Goal: Information Seeking & Learning: Compare options

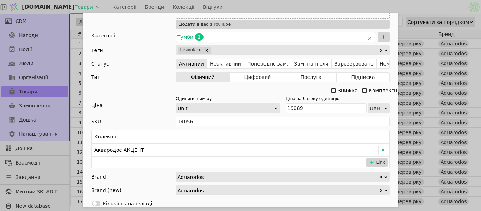
scroll to position [281, 0]
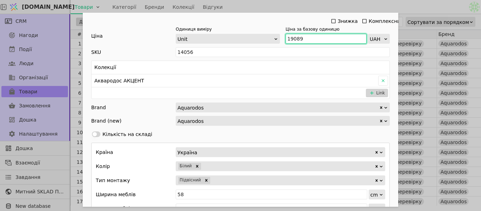
click at [302, 38] on input "19089" at bounding box center [325, 39] width 81 height 10
click at [293, 3] on div "Ім'я Тумба з умивальником АКВАРОДОС Акцент 60 (підвісна) Посилання tumba-z-umyv…" at bounding box center [240, 105] width 481 height 211
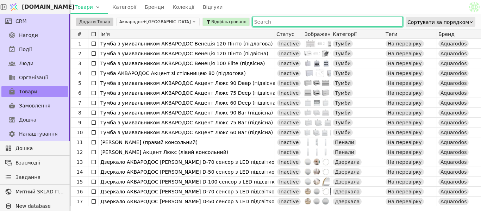
click at [252, 21] on input "text" at bounding box center [327, 22] width 150 height 10
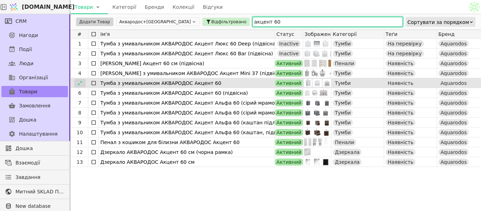
type input "акцент 60"
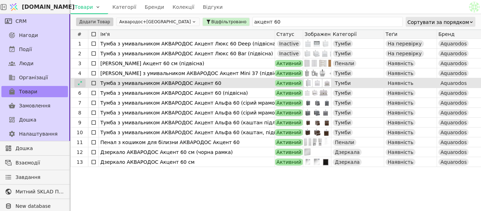
click at [80, 83] on icon at bounding box center [79, 83] width 5 height 5
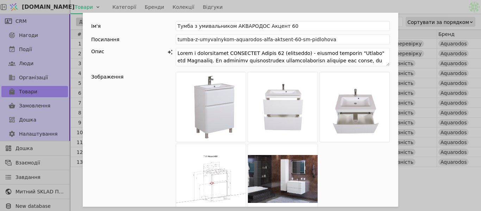
click at [361, 98] on div "Add Opportunity" at bounding box center [283, 143] width 214 height 142
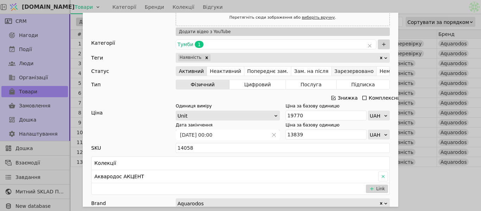
scroll to position [281, 0]
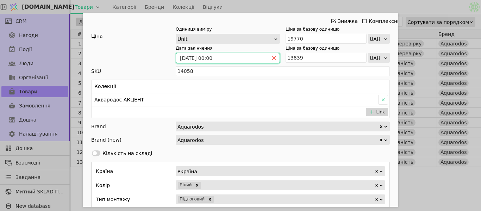
click at [271, 56] on icon "close" at bounding box center [273, 58] width 5 height 5
click at [331, 23] on icon "Add Opportunity" at bounding box center [333, 21] width 6 height 6
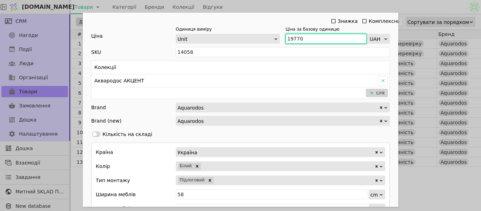
click at [315, 37] on input "19770" at bounding box center [325, 39] width 81 height 10
type input "1"
type input "21750"
click at [300, 8] on div "Ім'я Тумба з умивальником АКВАРОДОС Акцент 60 Посилання tumba-z-umyvalnykom-aqu…" at bounding box center [240, 105] width 481 height 211
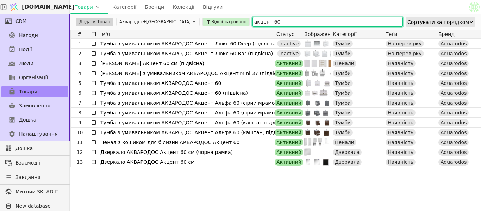
click at [252, 21] on input "акцент 60" at bounding box center [327, 22] width 150 height 10
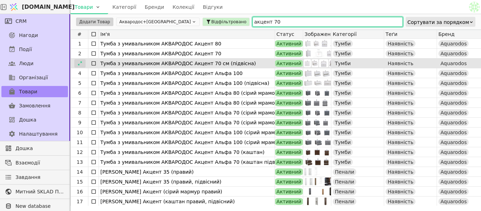
type input "акцент 70"
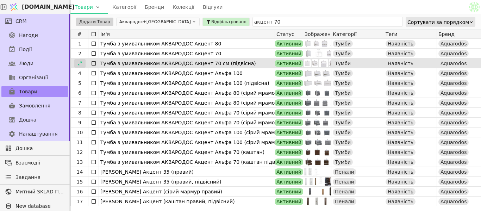
click at [76, 65] on div at bounding box center [79, 63] width 11 height 8
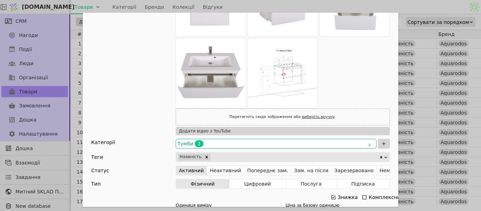
scroll to position [135, 0]
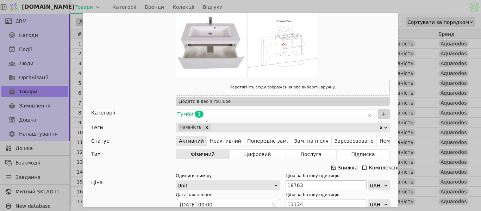
click at [331, 165] on icon "Add Opportunity" at bounding box center [333, 167] width 4 height 4
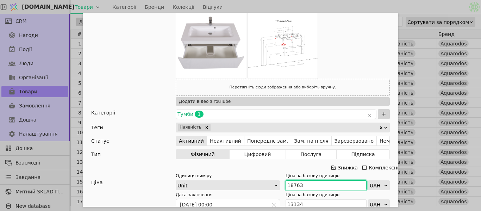
click at [306, 180] on input "18763" at bounding box center [325, 185] width 81 height 10
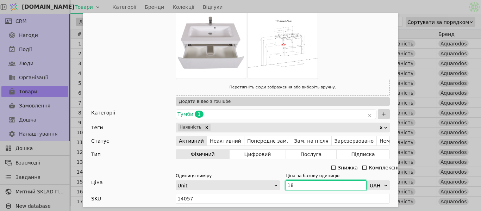
scroll to position [176, 0]
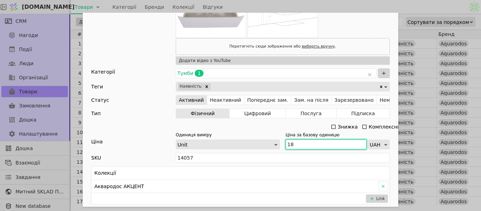
type input "1"
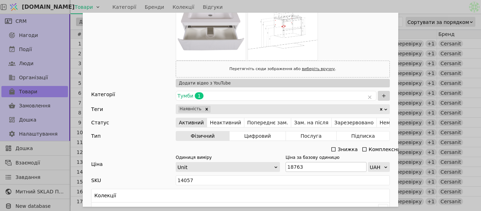
scroll to position [176, 0]
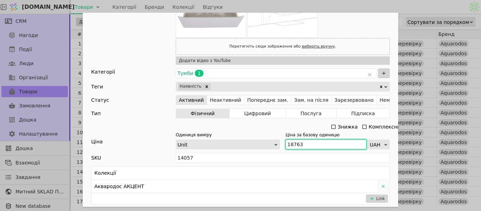
click at [301, 144] on input "18763" at bounding box center [325, 144] width 81 height 10
type input "1"
type input "20640"
click at [347, 4] on div "Ім'я [PERSON_NAME] з умивальником АКВАРОДОС Акцент 70 см (підвісна) Посилання t…" at bounding box center [240, 105] width 481 height 211
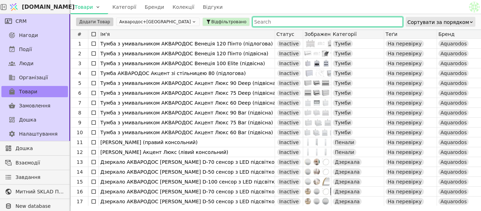
click at [252, 22] on input "text" at bounding box center [327, 22] width 150 height 10
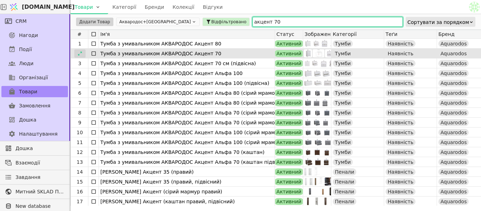
type input "акцент 70"
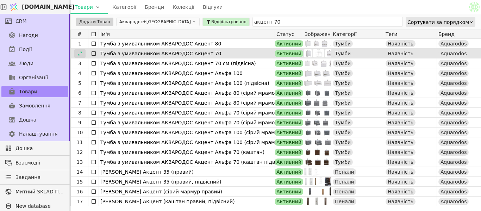
click at [85, 53] on div at bounding box center [79, 53] width 11 height 8
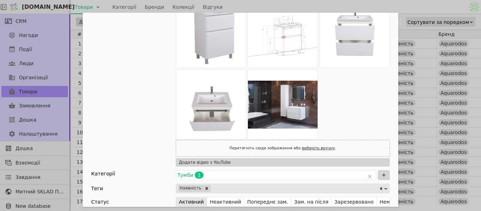
scroll to position [176, 0]
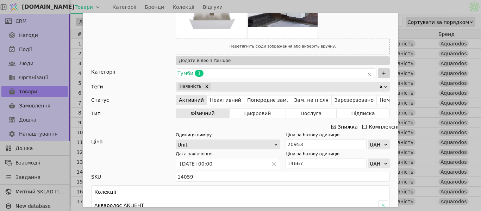
click at [332, 125] on icon "Add Opportunity" at bounding box center [333, 127] width 6 height 6
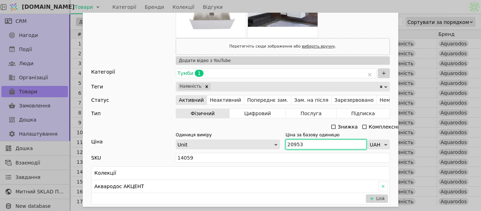
click at [308, 140] on input "20953" at bounding box center [325, 144] width 81 height 10
type input "2"
type input "23050"
click at [313, 6] on div "Ім'я Тумба з умивальником АКВАРОДОС Акцент 70 Посилання tumba-z-umyvalnykom-aqu…" at bounding box center [240, 105] width 481 height 211
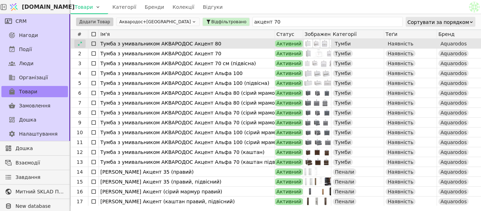
click at [80, 43] on icon at bounding box center [79, 43] width 5 height 5
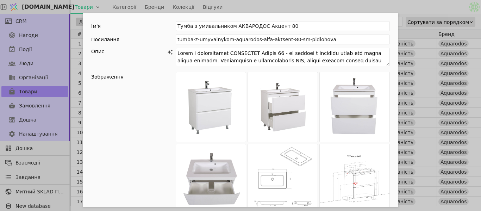
click at [376, 4] on div "Ім'я Тумба з умивальником АКВАРОДОС Акцент 80 Посилання tumba-z-umyvalnykom-aqu…" at bounding box center [240, 105] width 481 height 211
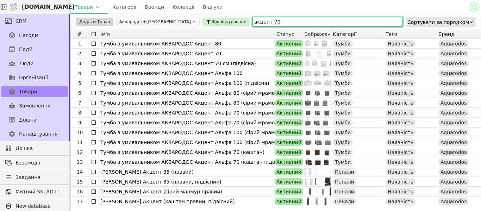
click at [258, 23] on input "акцент 70" at bounding box center [327, 22] width 150 height 10
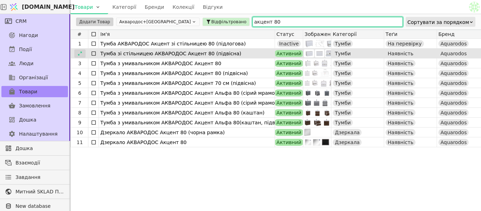
type input "акцент 80"
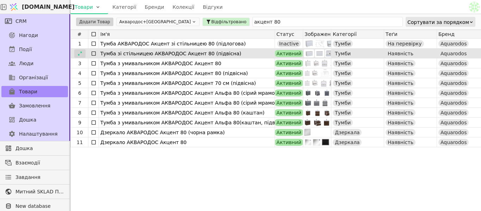
click at [81, 52] on icon at bounding box center [79, 53] width 5 height 5
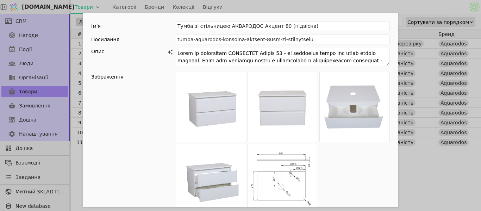
click at [399, 5] on div "Ім'я Тумба зі стільницею АКВАРОДОС Акцент 80 (підвісна) Посилання tumba-aquarod…" at bounding box center [240, 105] width 481 height 211
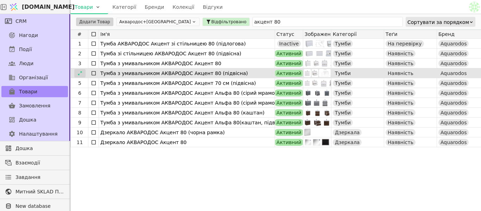
click at [78, 74] on icon at bounding box center [79, 73] width 5 height 5
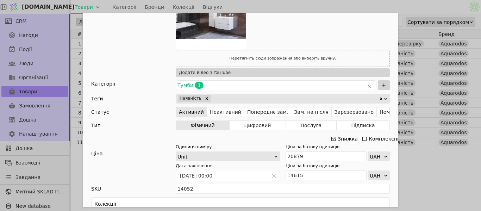
scroll to position [281, 0]
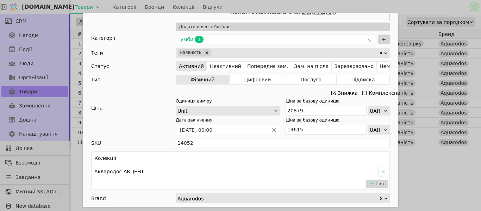
click at [331, 93] on icon "Add Opportunity" at bounding box center [333, 93] width 6 height 6
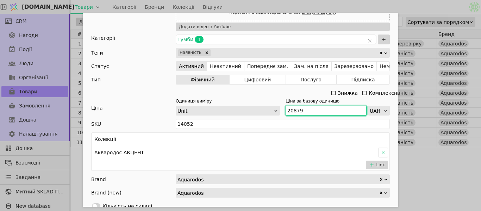
click at [301, 108] on input "20879" at bounding box center [325, 111] width 81 height 10
type input "20"
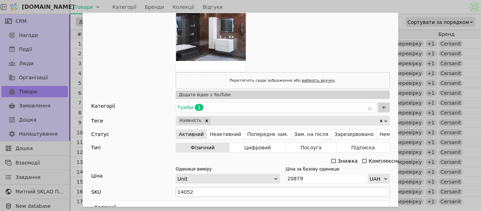
scroll to position [317, 0]
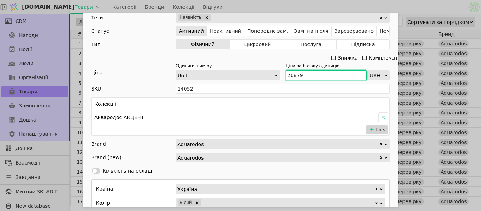
click at [299, 73] on input "20879" at bounding box center [325, 75] width 81 height 10
drag, startPoint x: 301, startPoint y: 74, endPoint x: 257, endPoint y: 78, distance: 43.8
click at [257, 78] on div "Одиниця виміру Unit Ціна за базову одиницю UAH" at bounding box center [283, 72] width 214 height 18
type input "22970"
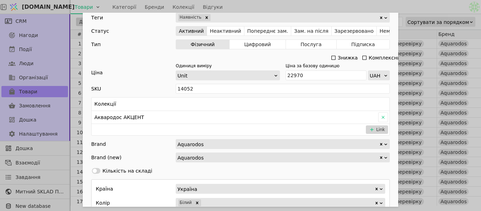
click at [323, 5] on div "Ім'я Тумба з умивальником АКВАРОДОС Акцент 80 (підвісна) Посилання tumba-z-umyv…" at bounding box center [240, 105] width 481 height 211
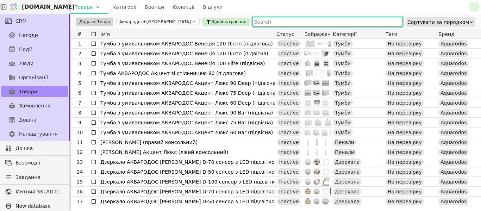
click at [252, 18] on input "text" at bounding box center [327, 22] width 150 height 10
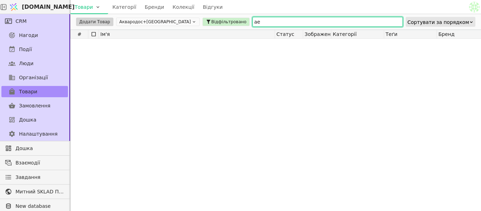
type input "[PERSON_NAME]"
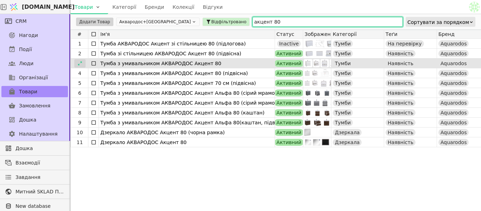
type input "акцент 80"
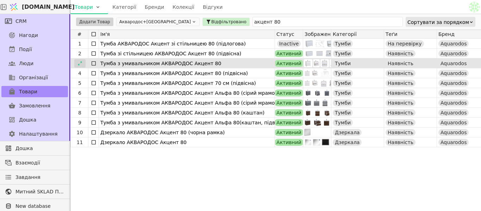
click at [80, 63] on icon at bounding box center [79, 63] width 5 height 5
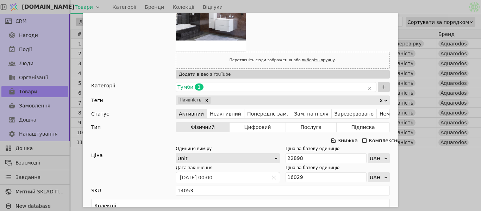
scroll to position [246, 0]
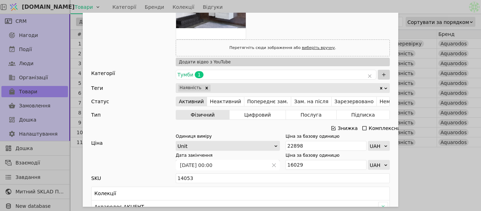
click at [332, 127] on icon "Add Opportunity" at bounding box center [333, 128] width 6 height 6
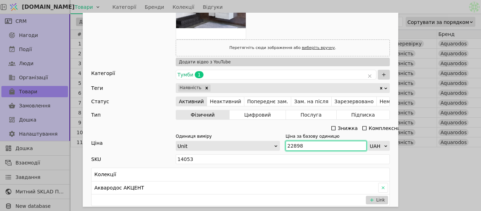
click at [302, 146] on input "22898" at bounding box center [325, 146] width 81 height 10
drag, startPoint x: 302, startPoint y: 146, endPoint x: 241, endPoint y: 148, distance: 60.5
click at [241, 148] on div "Одиниця виміру Unit Ціна за базову одиницю 22898 UAH" at bounding box center [283, 142] width 214 height 18
type input "25190"
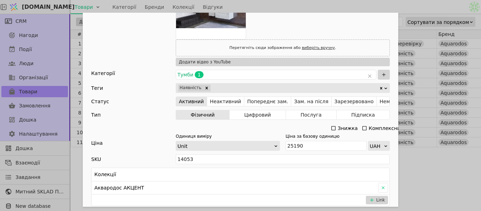
click at [318, 7] on div "Ім'я Тумба з умивальником АКВАРОДОС Акцент 80 Посилання tumba-z-umyvalnykom-aqu…" at bounding box center [240, 105] width 481 height 211
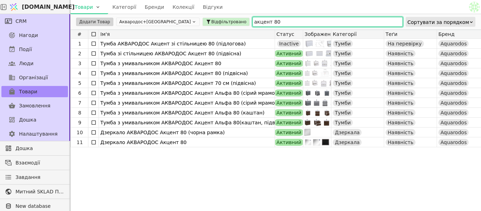
click at [276, 23] on input "акцент 80" at bounding box center [327, 22] width 150 height 10
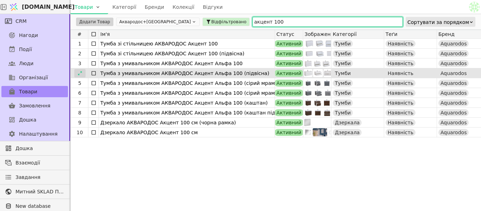
type input "акцент 100"
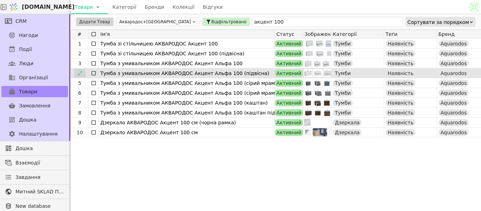
click at [78, 76] on div at bounding box center [79, 73] width 11 height 8
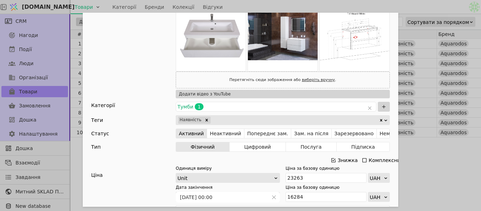
scroll to position [176, 0]
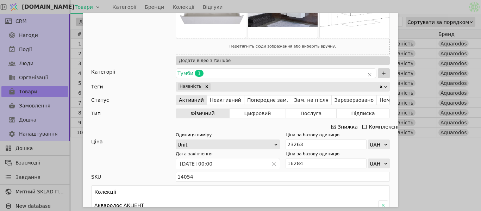
click at [332, 126] on icon "Add Opportunity" at bounding box center [333, 127] width 6 height 6
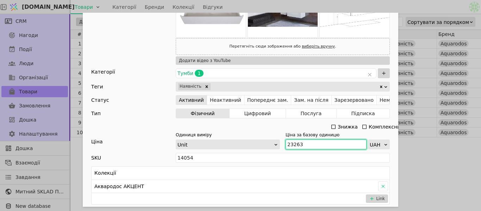
click at [307, 144] on input "23263" at bounding box center [325, 144] width 81 height 10
drag, startPoint x: 306, startPoint y: 144, endPoint x: 234, endPoint y: 150, distance: 72.7
click at [234, 150] on div "Ім'я Тумба з умивальником АКВАРОДОС Акцент Альфа 100 (підвісна) Посилання tumba…" at bounding box center [240, 142] width 315 height 610
type input "25590"
click at [342, 6] on div "Ім'я Тумба з умивальником АКВАРОДОС Акцент Альфа 100 (підвісна) Посилання tumba…" at bounding box center [240, 105] width 481 height 211
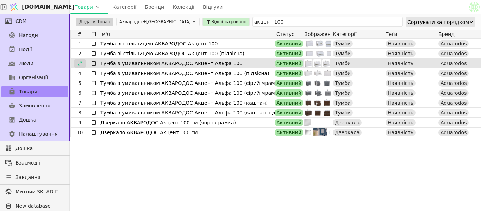
click at [80, 61] on icon at bounding box center [79, 63] width 5 height 5
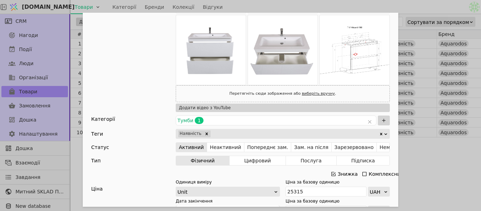
scroll to position [176, 0]
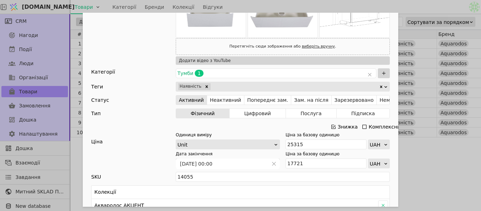
click at [337, 125] on div "Знижка" at bounding box center [347, 127] width 20 height 10
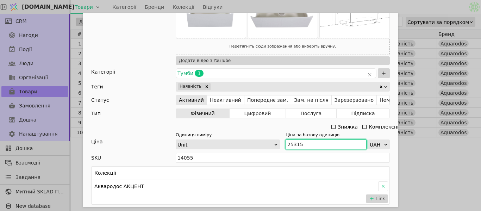
click at [308, 142] on input "25315" at bounding box center [325, 144] width 81 height 10
type input "2"
type input "27850"
click at [383, 5] on div "Ім'я Тумба з умивальником АКВАРОДОС Акцент Альфа 100 Посилання tumba-z-umyvalny…" at bounding box center [240, 105] width 481 height 211
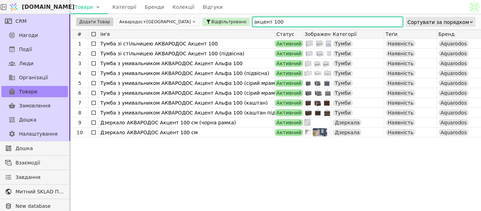
click at [252, 21] on input "акцент 100" at bounding box center [327, 22] width 150 height 10
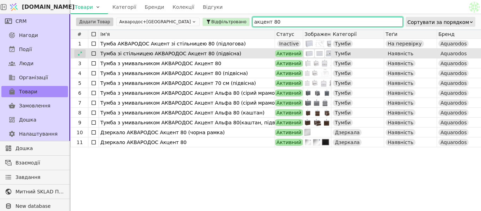
type input "акцент 80"
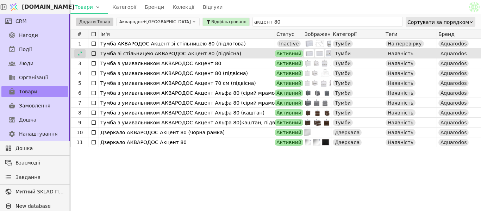
click at [81, 54] on icon at bounding box center [79, 53] width 5 height 5
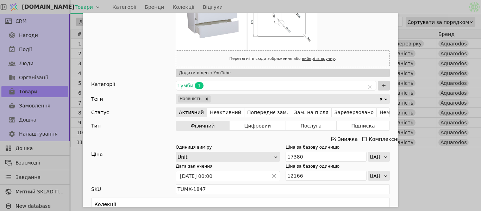
scroll to position [211, 0]
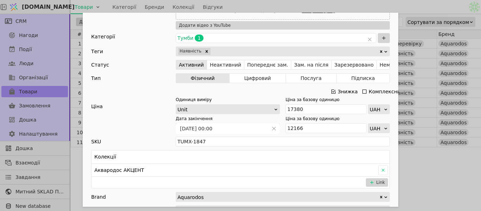
click at [331, 92] on icon "Add Opportunity" at bounding box center [333, 92] width 6 height 6
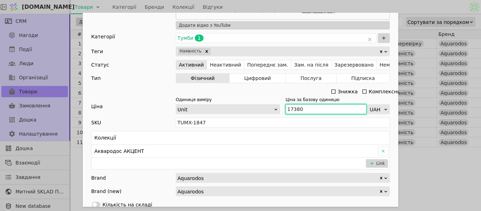
click at [309, 108] on input "17380" at bounding box center [325, 109] width 81 height 10
drag, startPoint x: 309, startPoint y: 108, endPoint x: 230, endPoint y: 113, distance: 78.6
click at [230, 113] on div "Одиниця виміру Unit Ціна за базову одиницю 17380 UAH" at bounding box center [283, 105] width 214 height 18
type input "19120"
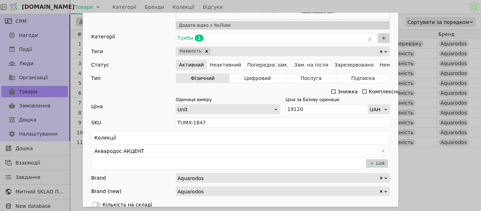
click at [324, 5] on div "Ім'я Тумба зі стільницею АКВАРОДОС Акцент 80 (підвісна) Посилання tumba-aquarod…" at bounding box center [240, 105] width 481 height 211
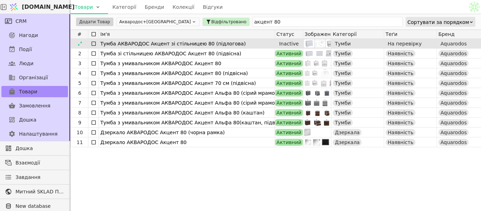
click at [73, 44] on div "1" at bounding box center [80, 43] width 18 height 9
click at [76, 44] on div at bounding box center [79, 43] width 11 height 8
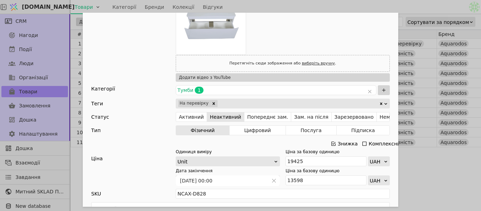
scroll to position [176, 0]
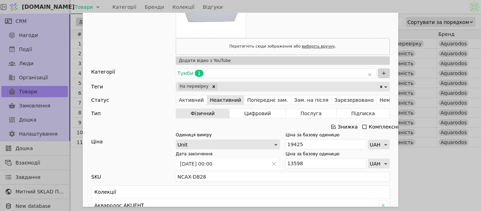
click at [407, 7] on div "Ім'я Тумба АКВАРОДОС Акцент зі стільницею 80 (підлогова) Посилання tumba-aktsen…" at bounding box center [240, 105] width 481 height 211
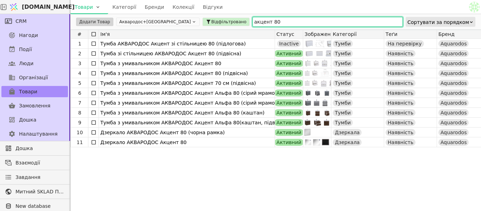
click at [252, 21] on input "акцент 80" at bounding box center [327, 22] width 150 height 10
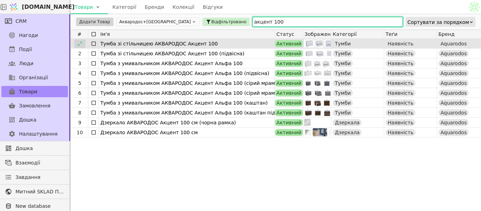
type input "акцент 100"
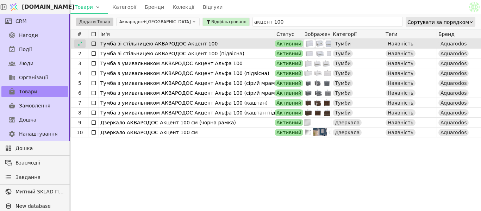
click at [79, 43] on icon at bounding box center [79, 43] width 5 height 5
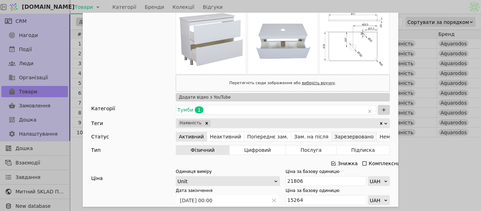
scroll to position [281, 0]
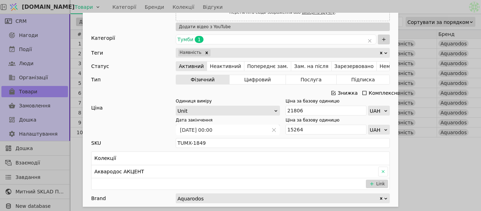
click at [333, 92] on icon "Add Opportunity" at bounding box center [333, 93] width 6 height 6
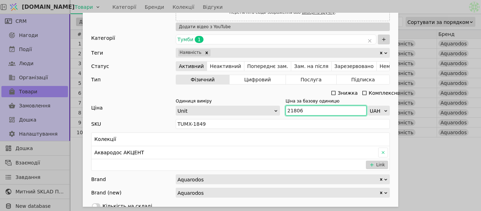
click at [306, 110] on input "21806" at bounding box center [325, 111] width 81 height 10
drag, startPoint x: 306, startPoint y: 110, endPoint x: 267, endPoint y: 113, distance: 38.9
click at [267, 113] on div "Одиниця виміру Unit Ціна за базову одиницю 21806 UAH" at bounding box center [283, 107] width 214 height 18
type input "23990"
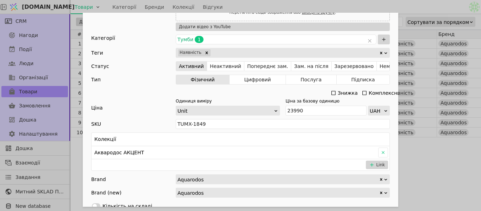
click at [384, 9] on div "Ім'я Тумба зі стільницею АКВАРОДОС Акцент 100 Посилання tumba-aquarodos-pidloho…" at bounding box center [240, 105] width 481 height 211
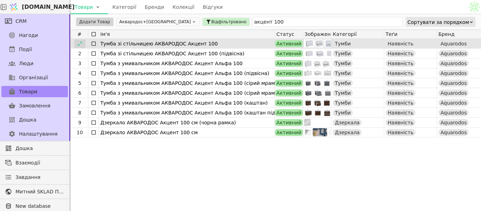
click at [82, 44] on icon at bounding box center [79, 43] width 5 height 5
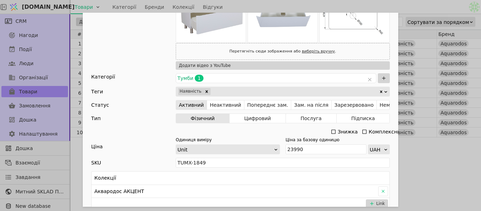
scroll to position [246, 0]
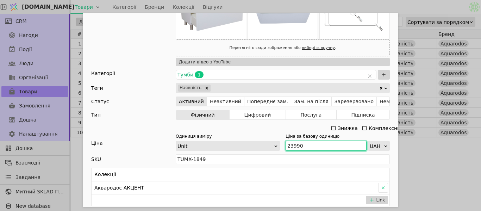
drag, startPoint x: 301, startPoint y: 145, endPoint x: 217, endPoint y: 148, distance: 84.5
click at [217, 148] on div "Одиниця виміру Unit Ціна за базову одиницю 23990 UAH" at bounding box center [283, 142] width 214 height 18
type input "2199"
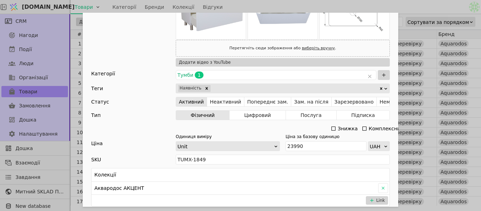
scroll to position [246, 0]
click at [357, 8] on div "Ім'я Тумба зі стільницею АКВАРОДОС Акцент 100 Посилання tumba-aquarodos-pidloho…" at bounding box center [240, 105] width 481 height 211
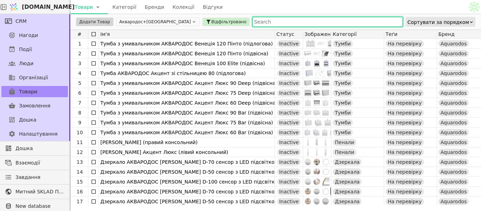
click at [271, 21] on input "text" at bounding box center [327, 22] width 150 height 10
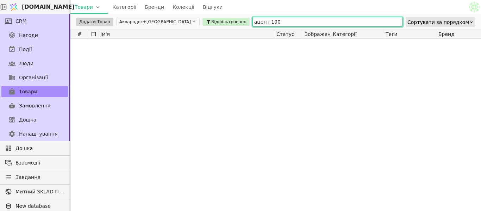
click at [252, 23] on input "ацент 100" at bounding box center [327, 22] width 150 height 10
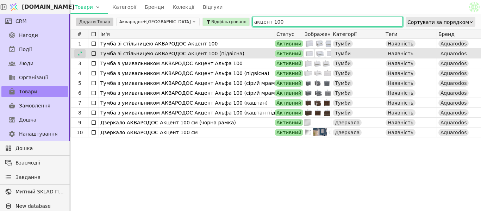
type input "акцент 100"
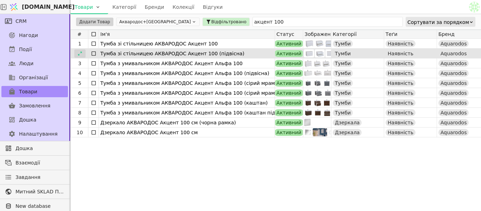
click at [80, 52] on icon at bounding box center [79, 53] width 5 height 5
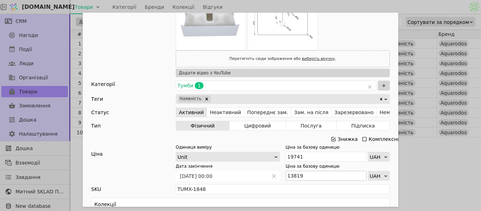
scroll to position [176, 0]
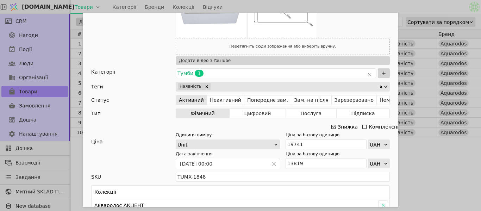
click at [333, 126] on icon "Add Opportunity" at bounding box center [333, 127] width 6 height 6
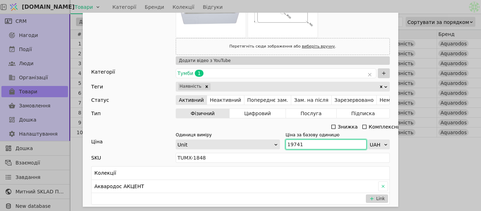
drag, startPoint x: 314, startPoint y: 145, endPoint x: 245, endPoint y: 147, distance: 68.6
click at [245, 147] on div "Одиниця виміру Unit Ціна за базову одиницю 19741 UAH" at bounding box center [283, 141] width 214 height 18
type input "21917"
click at [364, 4] on div "Ім'я Тумба зі стільницею АКВАРОДОС Акцент 100 (підвісна) Посилання tumba-aquaro…" at bounding box center [240, 105] width 481 height 211
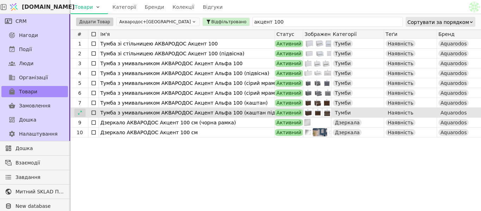
click at [77, 113] on icon at bounding box center [79, 112] width 5 height 5
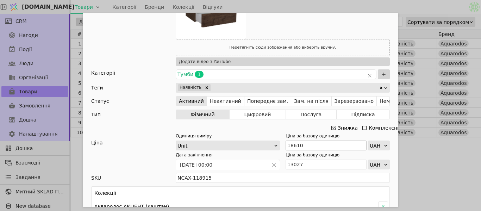
scroll to position [176, 0]
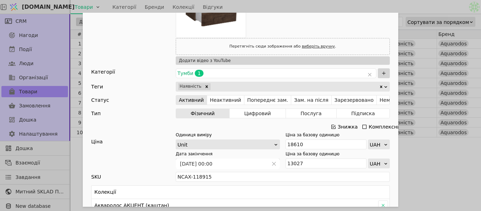
click at [332, 126] on icon "Add Opportunity" at bounding box center [333, 127] width 6 height 6
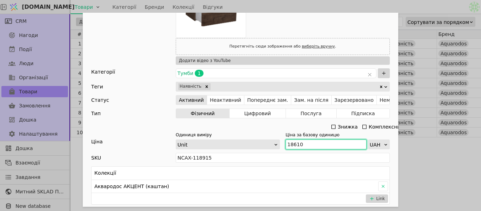
click at [307, 144] on input "18610" at bounding box center [325, 144] width 81 height 10
type input "1"
type input "20471"
click at [306, 10] on div "Ім'я Тумба з умивальником АКВАРОДОС Акцент Альфа 100 (каштан підвісна) Посиланн…" at bounding box center [240, 105] width 481 height 211
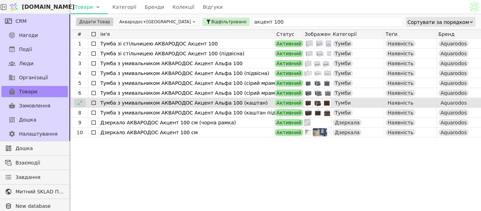
click at [79, 103] on icon at bounding box center [80, 103] width 4 height 4
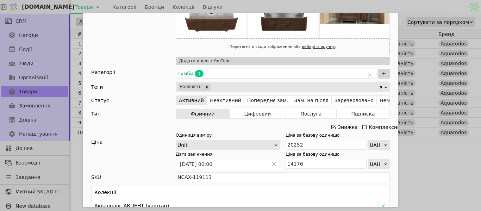
scroll to position [176, 0]
click at [331, 127] on icon "Add Opportunity" at bounding box center [333, 127] width 4 height 4
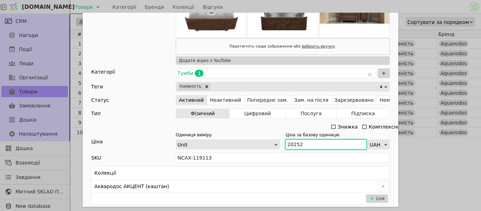
click at [316, 146] on input "20252" at bounding box center [325, 144] width 81 height 10
drag, startPoint x: 316, startPoint y: 146, endPoint x: 219, endPoint y: 153, distance: 97.0
click at [219, 153] on div "Ім'я Тумба з умивальником АКВАРОДОС Акцент Альфа 100 (каштан) Посилання tumba-a…" at bounding box center [240, 142] width 315 height 610
type input "22279"
click at [346, 4] on div "Ім'я Тумба з умивальником АКВАРОДОС Акцент Альфа 100 (каштан) Посилання tumba-a…" at bounding box center [240, 105] width 481 height 211
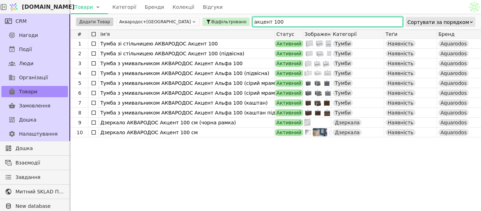
click at [262, 21] on input "акцент 100" at bounding box center [327, 22] width 150 height 10
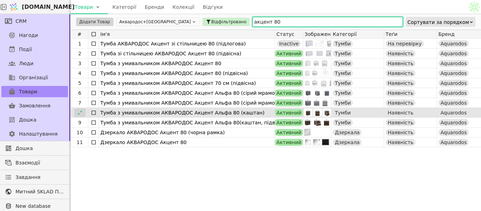
type input "акцент 80"
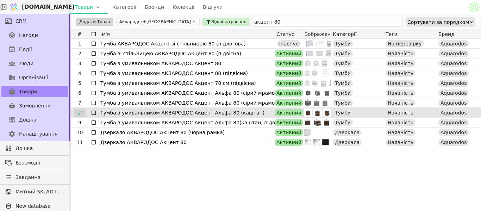
click at [82, 112] on icon at bounding box center [79, 112] width 5 height 5
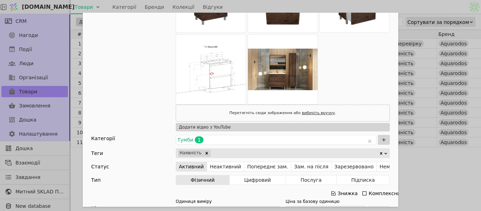
scroll to position [176, 0]
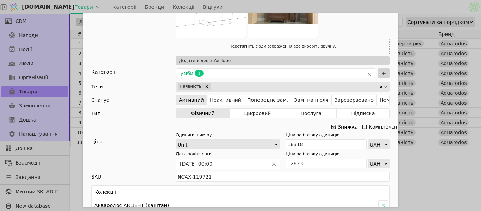
click at [330, 125] on icon "Add Opportunity" at bounding box center [333, 127] width 6 height 6
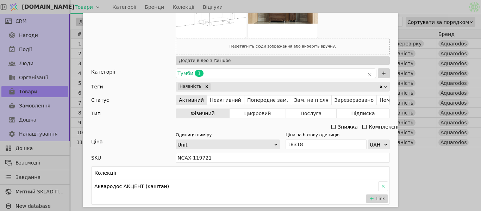
click at [330, 126] on icon "Add Opportunity" at bounding box center [333, 127] width 6 height 6
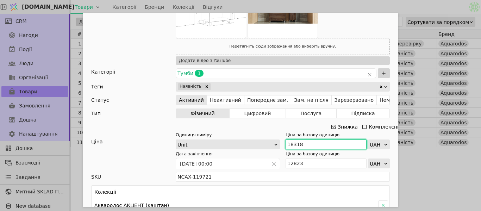
click at [299, 145] on input "18318" at bounding box center [325, 144] width 81 height 10
click at [332, 127] on icon "Add Opportunity" at bounding box center [333, 127] width 4 height 4
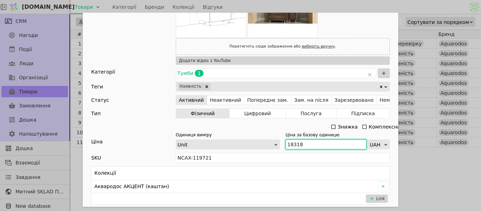
click at [263, 145] on div "Одиниця виміру Unit Ціна за базову одиницю 18318 UAH" at bounding box center [283, 141] width 214 height 18
type input "20150"
click at [345, 5] on div "Ім'я Тумба з умивальником АКВАРОДОС Акцент Альфа 80 (каштан) Посилання tumba-ak…" at bounding box center [240, 105] width 481 height 211
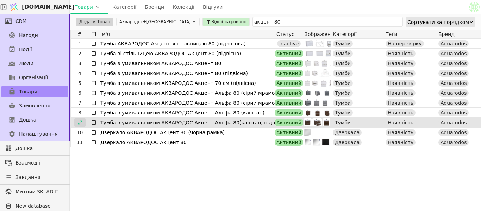
click at [78, 122] on icon at bounding box center [79, 122] width 5 height 5
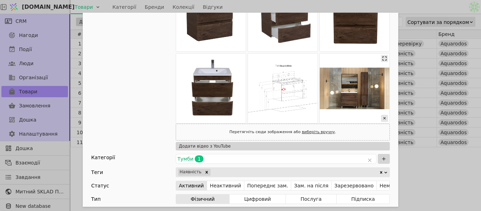
scroll to position [176, 0]
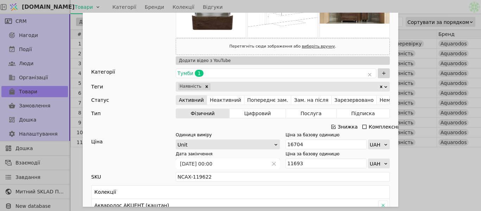
click at [337, 126] on div "Знижка" at bounding box center [347, 127] width 20 height 10
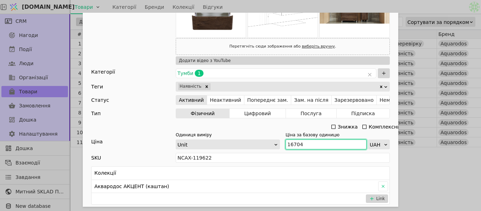
click at [310, 142] on input "16704" at bounding box center [325, 144] width 81 height 10
drag, startPoint x: 310, startPoint y: 142, endPoint x: 270, endPoint y: 143, distance: 39.4
click at [269, 143] on div "Одиниця виміру Unit Ціна за базову одиницю 16704 UAH" at bounding box center [283, 141] width 214 height 18
type input "18375"
click at [389, 4] on div "Ім'я Тумба з умивальником АКВАРОДОС Акцент Альфа 80(каштан, підвісна) Посилання…" at bounding box center [240, 105] width 481 height 211
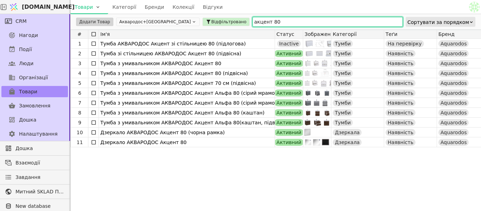
click at [255, 20] on input "акцент 80" at bounding box center [327, 22] width 150 height 10
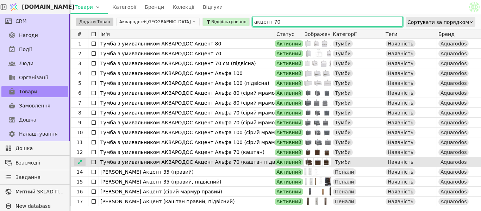
type input "акцент 70"
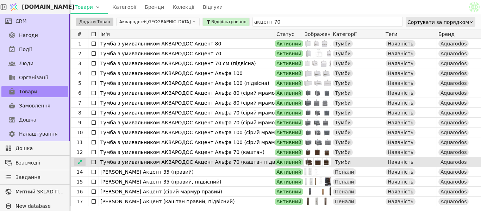
click at [77, 161] on icon at bounding box center [79, 161] width 5 height 5
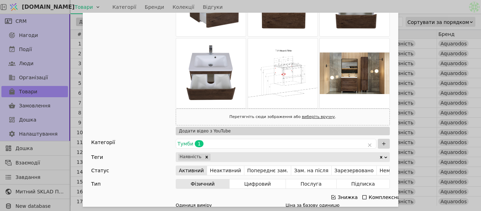
scroll to position [246, 0]
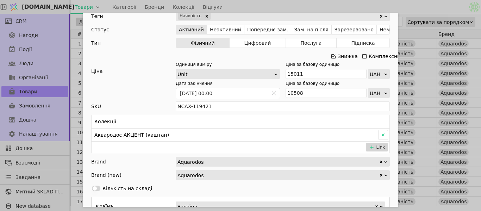
click at [332, 55] on icon "Add Opportunity" at bounding box center [333, 56] width 4 height 4
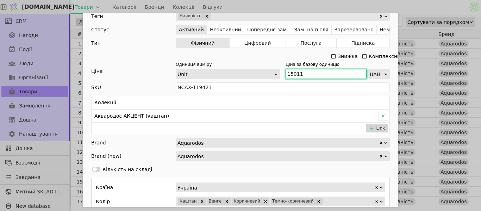
click at [301, 72] on input "15011" at bounding box center [325, 74] width 81 height 10
type input "150"
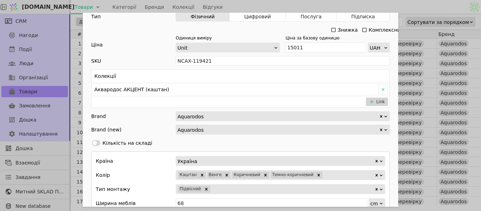
scroll to position [211, 0]
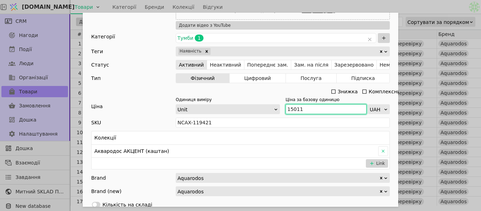
drag, startPoint x: 300, startPoint y: 107, endPoint x: 242, endPoint y: 112, distance: 58.6
click at [242, 112] on div "Одиниця виміру Unit Ціна за базову одиницю 15011 UAH" at bounding box center [283, 105] width 214 height 18
type input "16512"
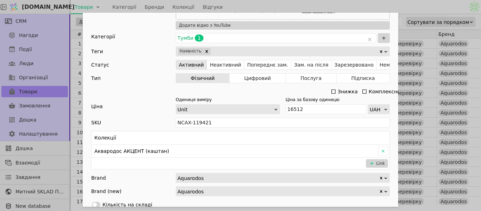
click at [308, 6] on div "Ім'я Тумба з умивальником АКВАРОДОС Акцент Альфа 70 (каштан підвісна) Посилання…" at bounding box center [240, 105] width 481 height 211
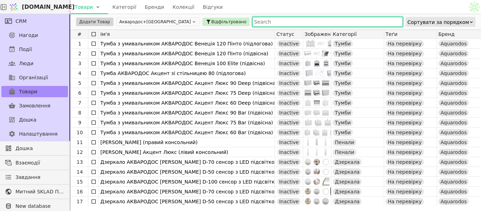
click at [252, 20] on input "text" at bounding box center [327, 22] width 150 height 10
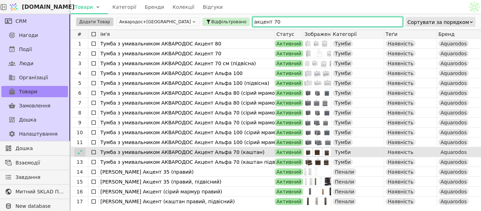
type input "акцент 70"
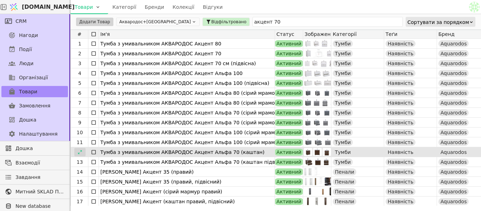
click at [81, 153] on icon at bounding box center [79, 152] width 5 height 5
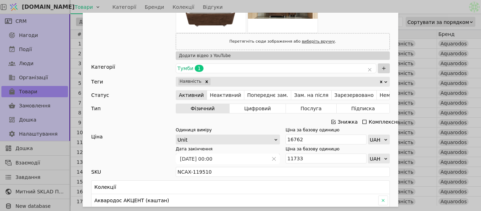
scroll to position [211, 0]
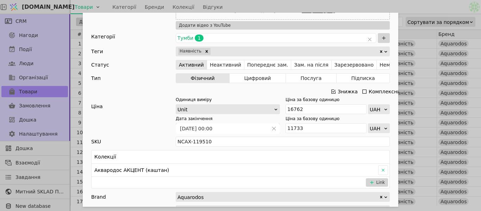
click at [337, 91] on div "Знижка" at bounding box center [347, 92] width 20 height 10
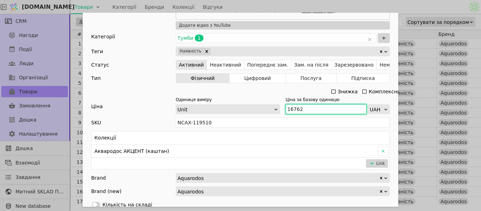
drag, startPoint x: 301, startPoint y: 109, endPoint x: 250, endPoint y: 109, distance: 51.4
click at [250, 109] on div "Одиниця виміру Unit Ціна за базову одиницю 16762 UAH" at bounding box center [283, 105] width 214 height 18
type input "18440"
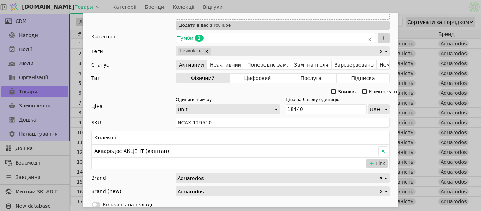
click at [375, 6] on div "Ім'я Тумба з умивальником АКВАРОДОС Акцент Альфа 70 (каштан) Посилання tumba-ak…" at bounding box center [240, 105] width 481 height 211
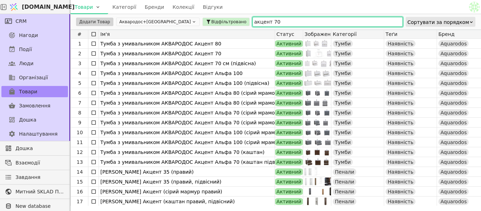
click at [252, 20] on input "акцент 70" at bounding box center [327, 22] width 150 height 10
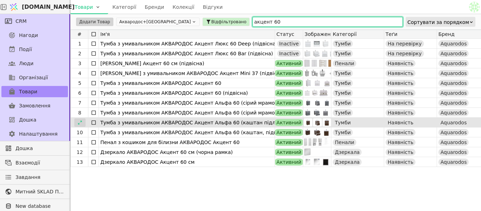
type input "акцент 60"
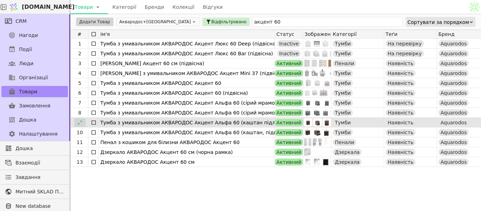
click at [78, 122] on icon at bounding box center [79, 122] width 5 height 5
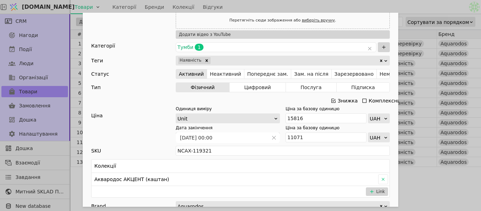
scroll to position [317, 0]
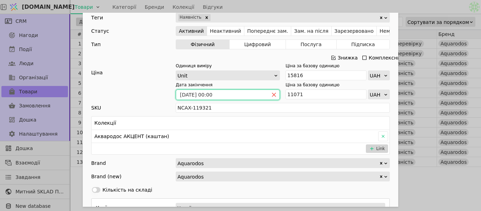
click at [271, 94] on icon "close" at bounding box center [273, 94] width 5 height 5
click at [332, 57] on icon "Add Opportunity" at bounding box center [333, 58] width 6 height 6
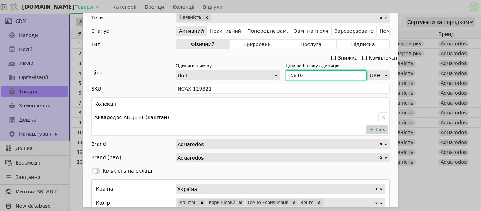
drag, startPoint x: 302, startPoint y: 74, endPoint x: 261, endPoint y: 79, distance: 41.5
click at [261, 79] on div "Одиниця виміру Unit Ціна за базову одиницю 15816 UAH" at bounding box center [283, 72] width 214 height 18
type input "17390"
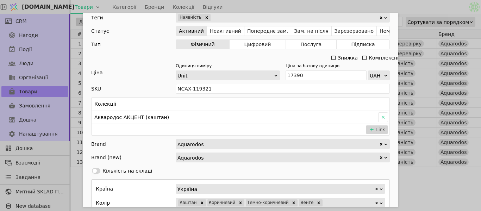
click at [387, 6] on div "Ім'я Тумба з умивальником АКВАРОДОС Акцент Альфа 60 (каштан підлогова) Посиланн…" at bounding box center [240, 105] width 481 height 211
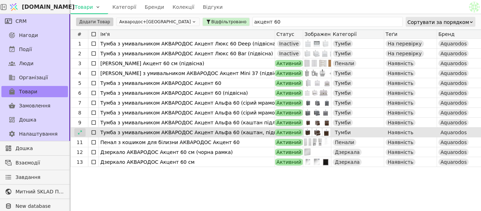
click at [81, 132] on icon at bounding box center [79, 132] width 5 height 5
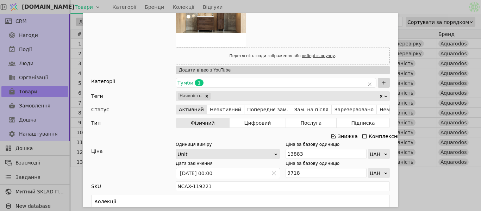
scroll to position [281, 0]
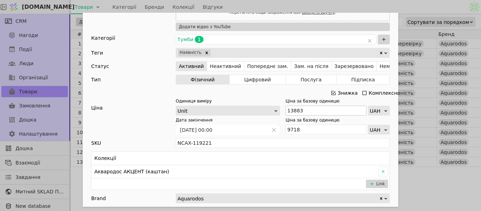
click at [339, 91] on div "Знижка" at bounding box center [347, 93] width 20 height 10
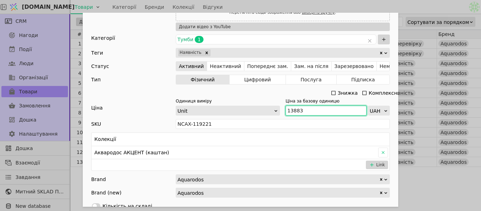
click at [307, 110] on input "13883" at bounding box center [325, 111] width 81 height 10
drag, startPoint x: 307, startPoint y: 110, endPoint x: 256, endPoint y: 119, distance: 51.0
click at [256, 119] on div "Ім'я Тумба з умивальником АКВАРОДОС Акцент Альфа 60 (каштан, підвісна) Посиланн…" at bounding box center [240, 72] width 315 height 682
type input "15271"
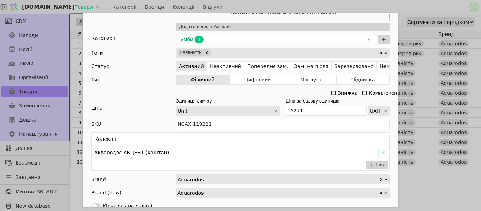
click at [341, 3] on div "Ім'я Тумба з умивальником АКВАРОДОС Акцент Альфа 60 (каштан, підвісна) Посиланн…" at bounding box center [240, 105] width 481 height 211
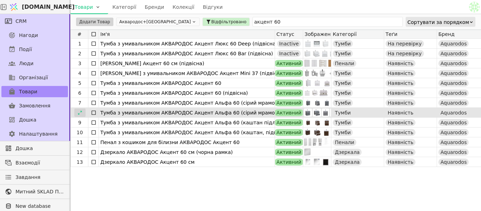
click at [81, 112] on icon at bounding box center [80, 112] width 4 height 4
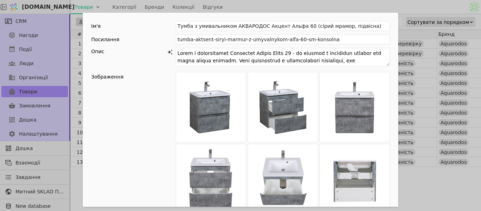
scroll to position [281, 0]
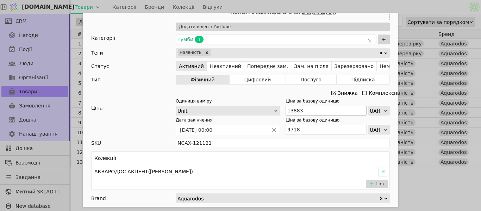
drag, startPoint x: 331, startPoint y: 92, endPoint x: 317, endPoint y: 106, distance: 19.9
click at [331, 92] on icon "Add Opportunity" at bounding box center [333, 93] width 4 height 4
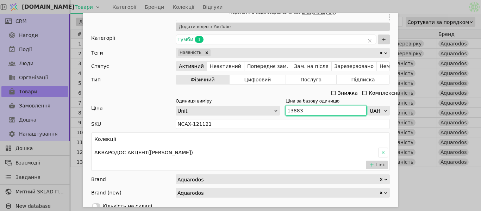
drag, startPoint x: 313, startPoint y: 114, endPoint x: 236, endPoint y: 114, distance: 77.4
click at [236, 114] on div "Одиниця виміру Unit Ціна за базову одиницю 13883 UAH" at bounding box center [283, 107] width 214 height 18
type input "15271"
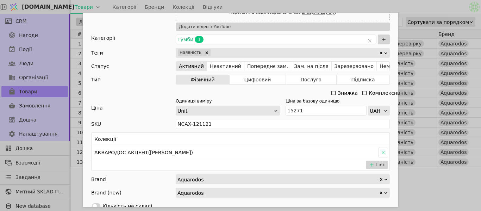
click at [288, 5] on div "Ім'я Тумба з умивальником АКВАРОДОС Акцент Альфа 60 (сірий мрамор, підвісна) По…" at bounding box center [240, 105] width 481 height 211
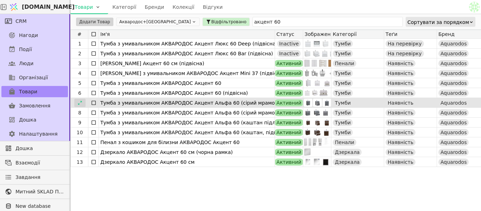
click at [78, 102] on icon at bounding box center [79, 102] width 5 height 5
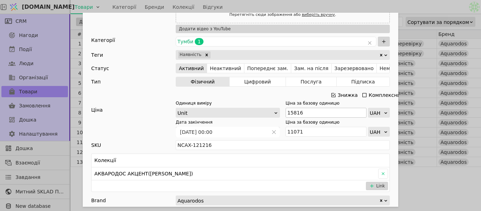
scroll to position [281, 0]
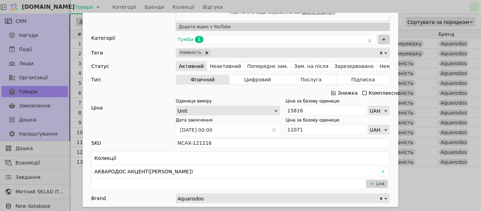
click at [333, 93] on icon "Add Opportunity" at bounding box center [333, 93] width 6 height 6
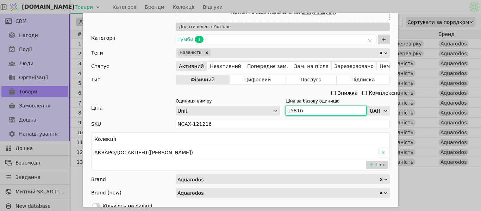
drag, startPoint x: 307, startPoint y: 109, endPoint x: 268, endPoint y: 111, distance: 39.1
click at [268, 111] on div "Одиниця виміру Unit Ціна за базову одиницю 15816 UAH" at bounding box center [283, 107] width 214 height 18
type input "17398"
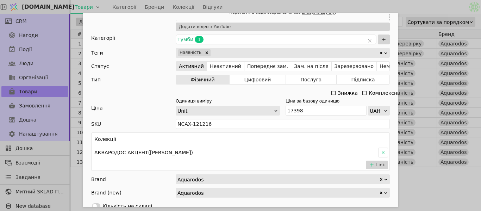
click at [360, 2] on div "Ім'я Тумба з умивальником АКВАРОДОС Акцент Альфа 60 (сірий мрамор) Посилання tu…" at bounding box center [240, 105] width 481 height 211
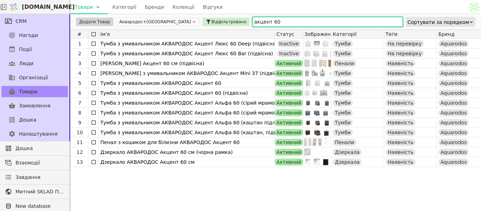
click at [252, 23] on input "акцент 60" at bounding box center [327, 22] width 150 height 10
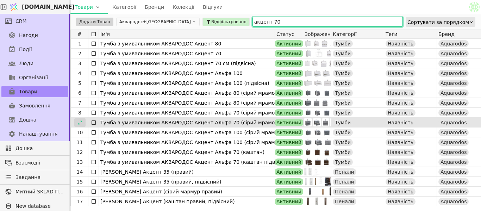
type input "акцент 70"
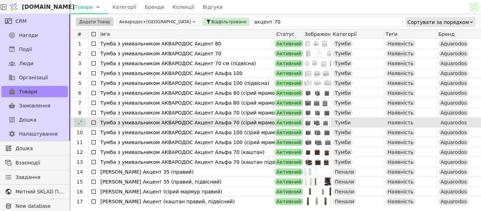
click at [81, 122] on icon at bounding box center [79, 122] width 5 height 5
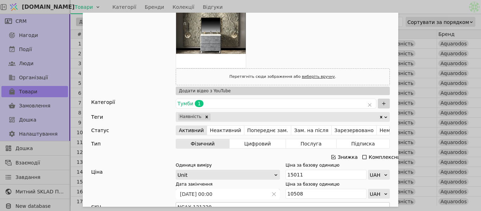
scroll to position [281, 0]
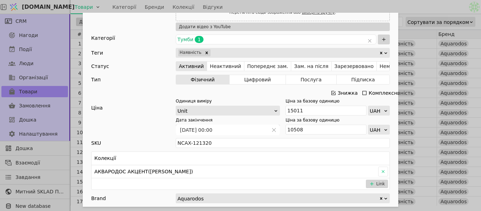
click at [337, 92] on div "Знижка" at bounding box center [347, 93] width 20 height 10
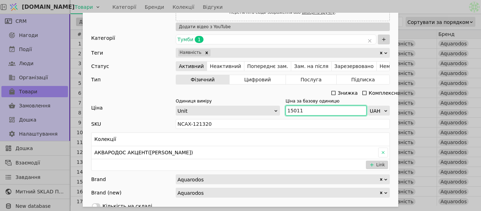
drag, startPoint x: 306, startPoint y: 109, endPoint x: 256, endPoint y: 109, distance: 50.0
click at [256, 109] on div "Одиниця виміру Unit Ціна за базову одиницю 15011 UAH" at bounding box center [283, 107] width 214 height 18
type input "16512"
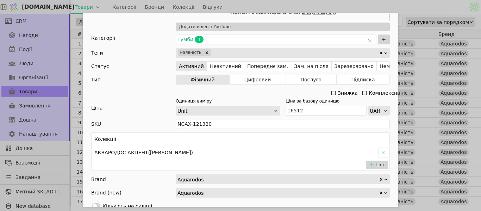
click at [337, 3] on div "Ім'я Тумба з умивальником АКВАРОДОС Акцент Альфа 70 (сірий мрамор, підвісна) По…" at bounding box center [240, 105] width 481 height 211
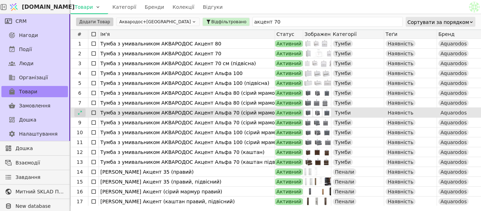
click at [81, 113] on icon at bounding box center [79, 112] width 5 height 5
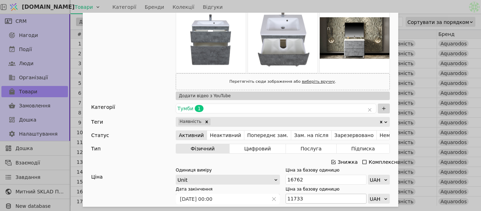
scroll to position [211, 0]
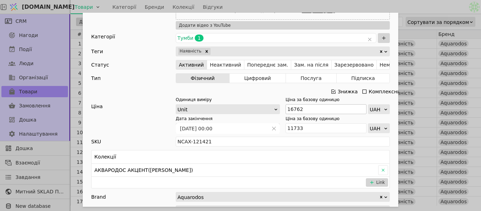
click at [331, 92] on icon "Add Opportunity" at bounding box center [333, 92] width 6 height 6
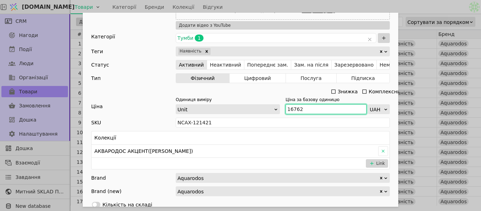
drag, startPoint x: 305, startPoint y: 108, endPoint x: 268, endPoint y: 110, distance: 37.0
click at [268, 110] on div "Одиниця виміру Unit Ціна за базову одиницю 16762 UAH" at bounding box center [283, 105] width 214 height 18
type input "18438"
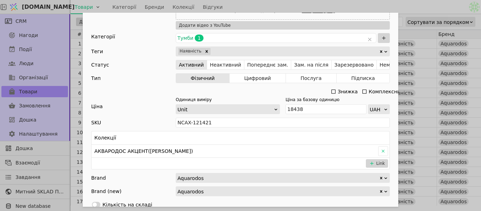
click at [385, 9] on div "Ім'я Тумба з умивальником АКВАРОДОС Акцент Альфа 70 (сірий мрамор) Посилання tu…" at bounding box center [240, 105] width 481 height 211
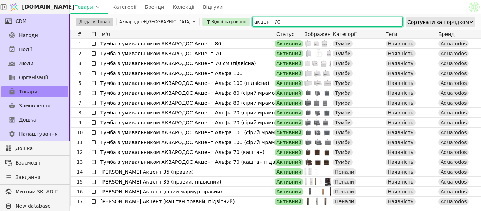
click at [252, 21] on input "акцент 70" at bounding box center [327, 22] width 150 height 10
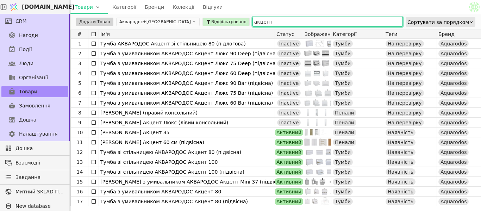
click at [252, 21] on input "акцент" at bounding box center [327, 22] width 150 height 10
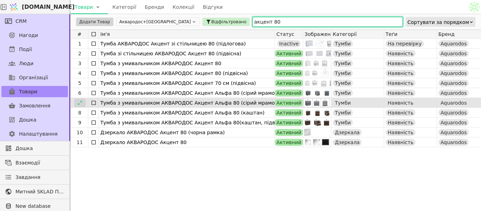
type input "акцент 80"
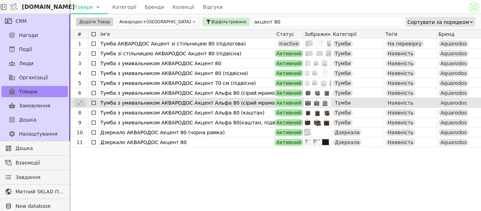
click at [76, 103] on div at bounding box center [79, 102] width 11 height 8
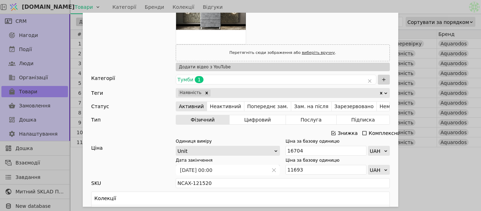
scroll to position [246, 0]
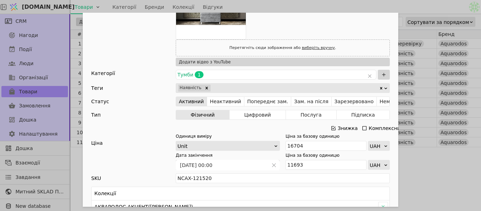
click at [331, 128] on icon "Add Opportunity" at bounding box center [333, 128] width 6 height 6
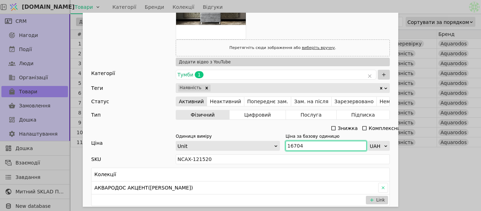
drag, startPoint x: 318, startPoint y: 144, endPoint x: 261, endPoint y: 145, distance: 57.0
click at [261, 145] on div "Одиниця виміру Unit Ціна за базову одиницю 16704 UAH" at bounding box center [283, 142] width 214 height 18
type input "18375"
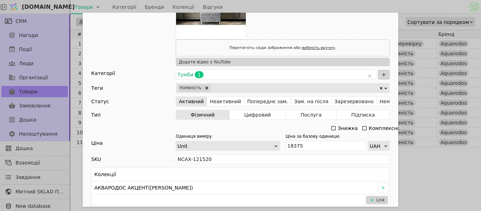
click at [384, 4] on div "Ім'я Тумба з умивальником АКВАРОДОС Акцент Альфа 80 (сірий мрамор, підвісна) По…" at bounding box center [240, 105] width 481 height 211
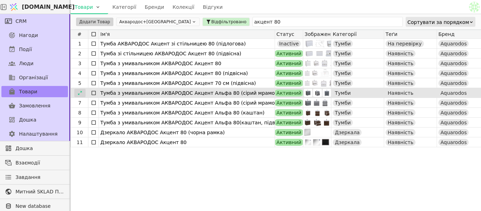
click at [80, 94] on icon at bounding box center [79, 92] width 5 height 5
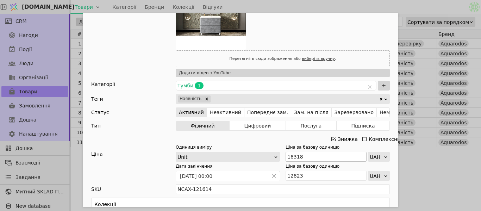
scroll to position [246, 0]
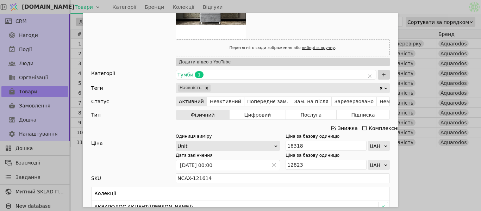
click at [333, 127] on icon "Add Opportunity" at bounding box center [333, 128] width 6 height 6
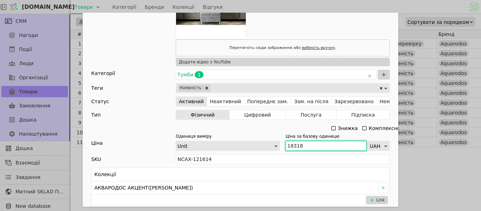
drag, startPoint x: 307, startPoint y: 146, endPoint x: 239, endPoint y: 146, distance: 68.6
click at [239, 146] on div "Одиниця виміру Unit Ціна за базову одиницю 18318 UAH" at bounding box center [283, 142] width 214 height 18
type input "20150"
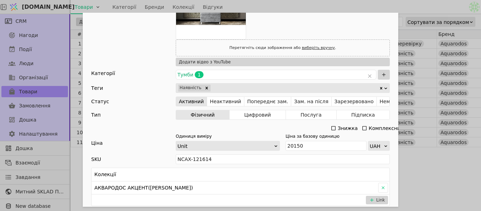
click at [357, 8] on div "Ім'я Тумба з умивальником АКВАРОДОС Акцент Альфа 80 (сірий мрамор) Посилання tu…" at bounding box center [240, 105] width 481 height 211
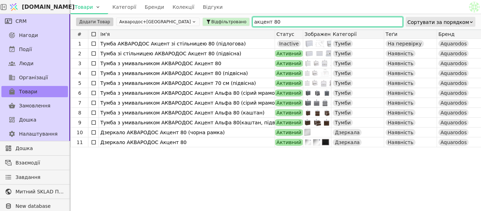
click at [252, 23] on input "акцент 80" at bounding box center [327, 22] width 150 height 10
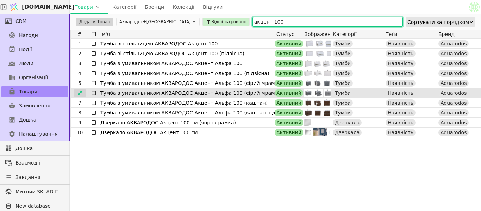
type input "акцент 100"
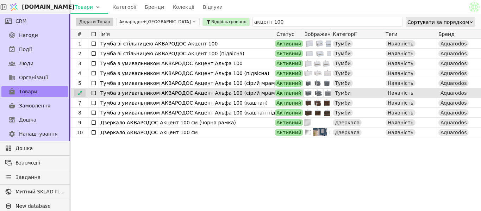
click at [74, 89] on div at bounding box center [79, 93] width 11 height 8
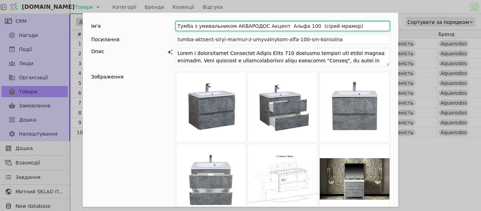
click at [342, 27] on input "Тумба з умивальником АКВАРОДОС Акцент Альфа 100 (сірий мрамор)" at bounding box center [283, 26] width 214 height 10
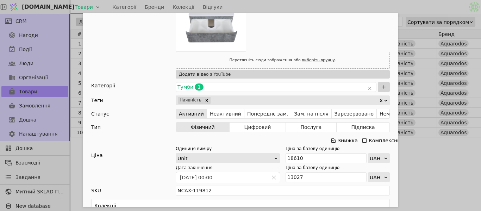
scroll to position [281, 0]
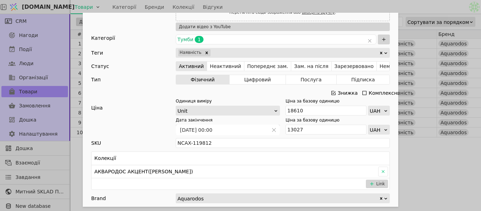
type input "Тумба з умивальником АКВАРОДОС Акцент Альфа 100 (сірий мрамор) підвісна"
click at [331, 94] on icon "Add Opportunity" at bounding box center [333, 93] width 6 height 6
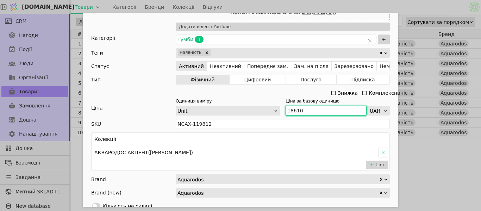
drag, startPoint x: 308, startPoint y: 109, endPoint x: 260, endPoint y: 114, distance: 48.8
click at [260, 114] on div "Одиниця виміру Unit Ціна за базову одиницю 18610 UAH" at bounding box center [283, 107] width 214 height 18
type input "20471"
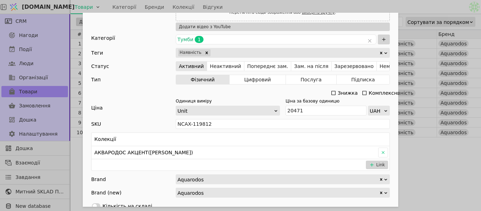
click at [362, 2] on div "Ім'я Тумба з умивальником АКВАРОДОС Акцент Альфа 100 (сірий мрамор) підвісна По…" at bounding box center [240, 105] width 481 height 211
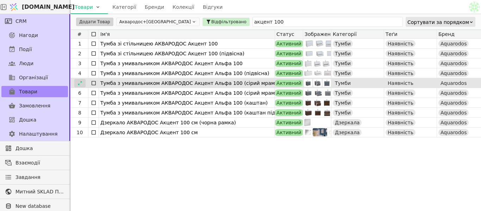
click at [81, 83] on icon at bounding box center [79, 83] width 5 height 5
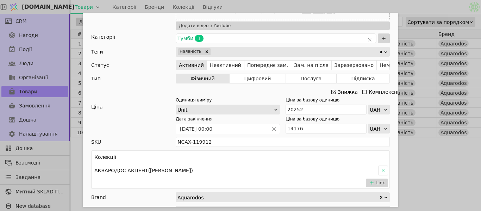
scroll to position [211, 0]
click at [337, 91] on div "Знижка" at bounding box center [347, 92] width 20 height 10
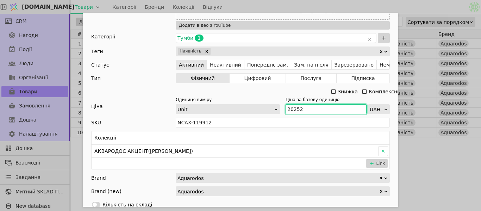
click at [309, 108] on input "20252" at bounding box center [325, 109] width 81 height 10
type input "2"
type input "22277"
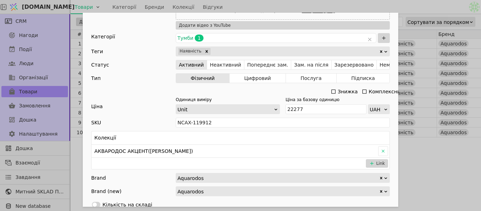
click at [360, 8] on div "Ім'я Тумба з умивальником АКВАРОДОС Акцент Альфа 100 (сірий мрамор) Посилання t…" at bounding box center [240, 105] width 481 height 211
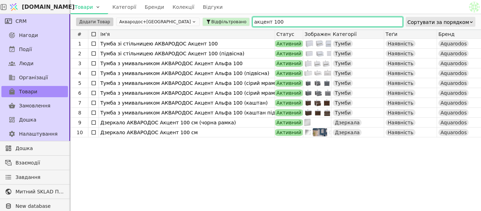
click at [252, 20] on input "акцент 100" at bounding box center [327, 22] width 150 height 10
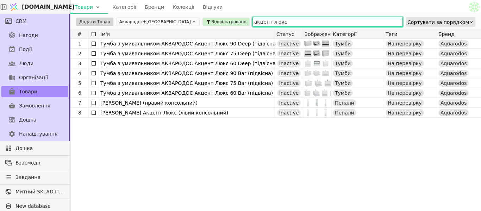
type input "акцент люкс"
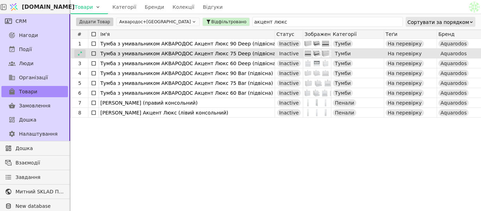
click at [80, 53] on icon at bounding box center [79, 53] width 5 height 5
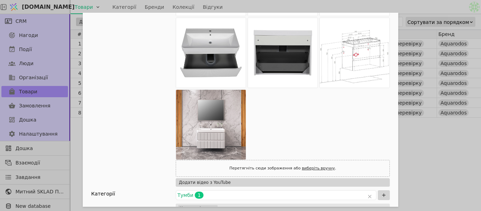
scroll to position [176, 0]
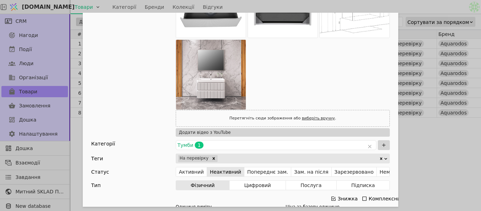
click at [339, 180] on button "Підписка" at bounding box center [362, 185] width 53 height 10
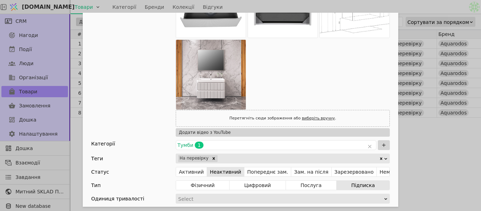
scroll to position [246, 0]
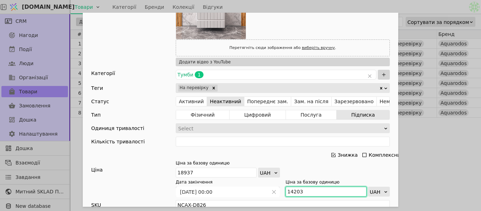
click at [301, 193] on input "14203" at bounding box center [325, 191] width 81 height 10
type input "1"
type input "20831"
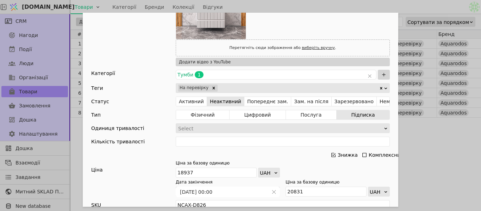
click at [360, 6] on div "Ім'я Тумба з умивальником АКВАРОДОС Акцент Люкс 75 Deep (підвісна) Посилання tu…" at bounding box center [240, 105] width 481 height 211
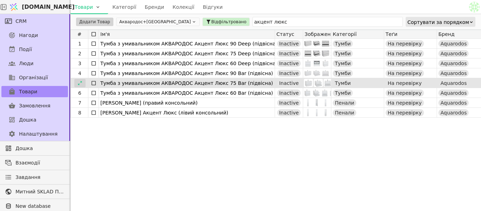
click at [79, 86] on div at bounding box center [79, 83] width 11 height 8
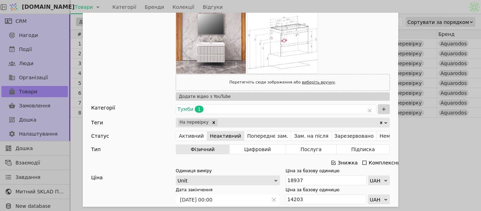
scroll to position [246, 0]
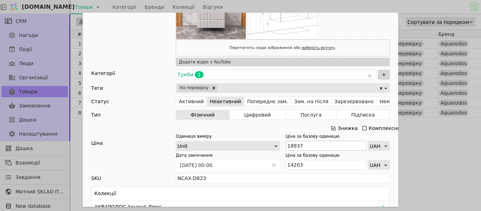
drag, startPoint x: 330, startPoint y: 129, endPoint x: 300, endPoint y: 146, distance: 35.0
click at [331, 129] on icon "Add Opportunity" at bounding box center [333, 128] width 6 height 6
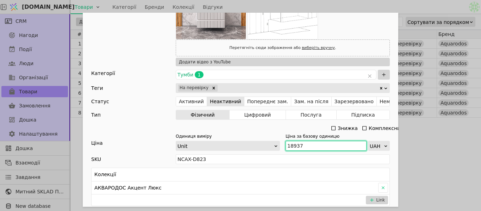
click at [269, 150] on div "Одиниця виміру Unit Ціна за базову одиницю 18937 UAH" at bounding box center [283, 142] width 214 height 18
type input "20831"
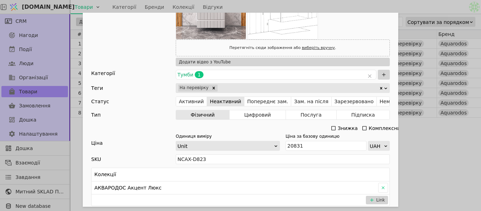
click at [346, 5] on div "Ім'я Тумба з умивальником АКВАРОДОС Акцент Люкс 75 Bar (підвісна) Посилання tum…" at bounding box center [240, 105] width 481 height 211
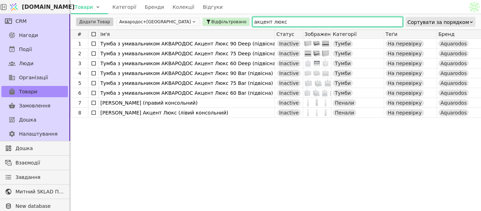
drag, startPoint x: 252, startPoint y: 20, endPoint x: 152, endPoint y: 27, distance: 100.8
click at [152, 27] on div "Додати Товар Аквародос+TURKUAZ Відфільтровано акцент люкс Сортувати за порядком" at bounding box center [275, 21] width 410 height 15
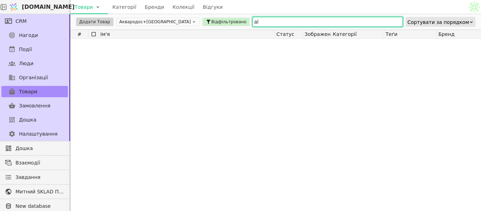
type input "a"
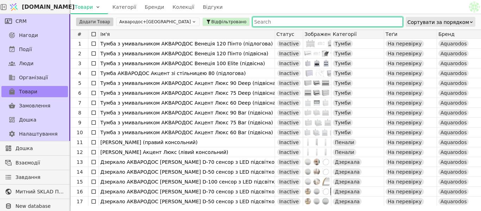
click at [252, 23] on input "text" at bounding box center [327, 22] width 150 height 10
type input "ф"
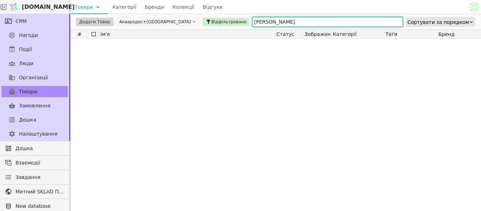
type input "альберто"
drag, startPoint x: 243, startPoint y: 20, endPoint x: 189, endPoint y: 25, distance: 54.1
click at [189, 25] on div "Додати Товар Аквародос+TURKUAZ Відфільтровано альберто Сортувати за порядком" at bounding box center [275, 21] width 410 height 15
type input "ф"
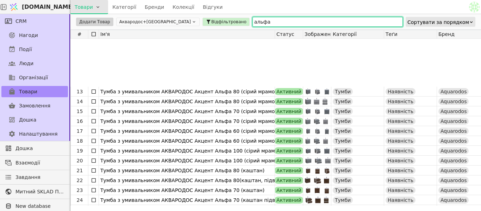
scroll to position [141, 0]
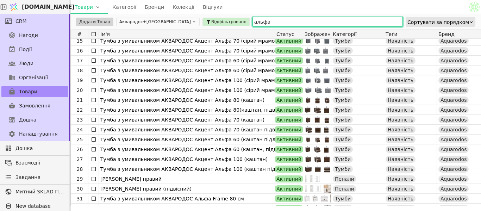
click at [256, 20] on input "альфа" at bounding box center [327, 22] width 150 height 10
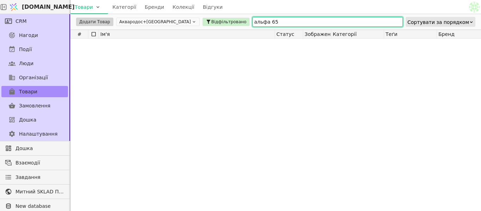
scroll to position [0, 0]
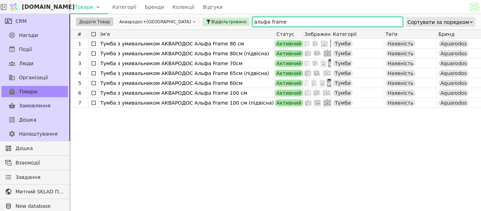
type input "альфа frame"
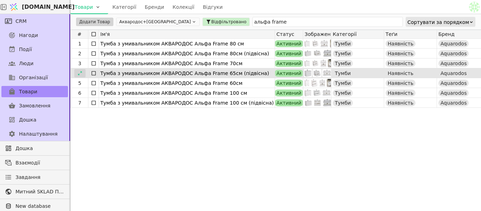
click at [81, 72] on icon at bounding box center [79, 73] width 5 height 5
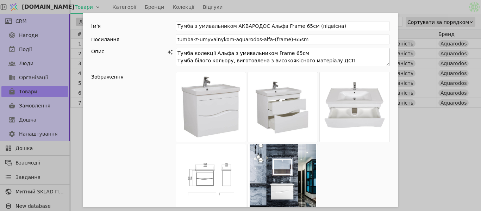
click at [334, 58] on textarea "Тумба колекції Альфа з умивальником Frame 65см Тумба білого кольору, виготовлен…" at bounding box center [283, 57] width 214 height 18
click at [332, 55] on textarea "Тумба колекції Альфа з умивальником Frame 65см Тумба білого кольору, виготовлен…" at bounding box center [283, 57] width 214 height 18
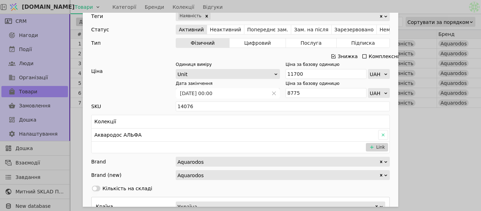
click at [331, 58] on icon "Add Opportunity" at bounding box center [333, 56] width 6 height 6
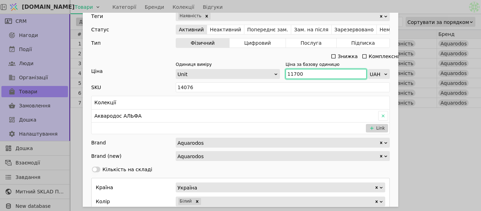
click at [320, 75] on input "11700" at bounding box center [325, 74] width 81 height 10
type input "11"
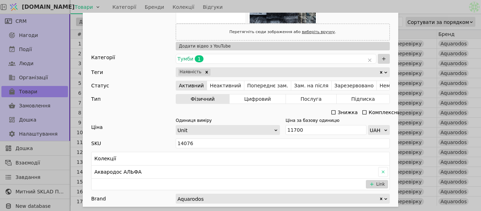
scroll to position [246, 0]
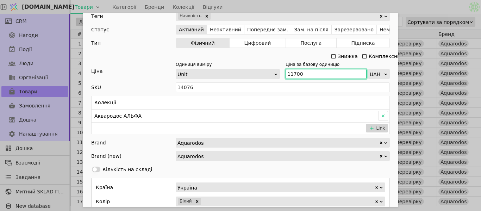
click at [310, 77] on input "11700" at bounding box center [325, 74] width 81 height 10
type input "12870"
click at [310, 2] on div "Ім'я Тумба з умивальником АКВАРОДОС Альфа Frame 65см (підвісна) Посилання tumba…" at bounding box center [240, 105] width 481 height 211
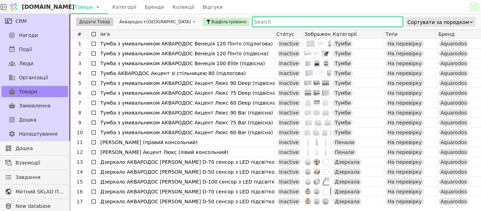
click at [252, 25] on input "text" at bounding box center [327, 22] width 150 height 10
type input "a"
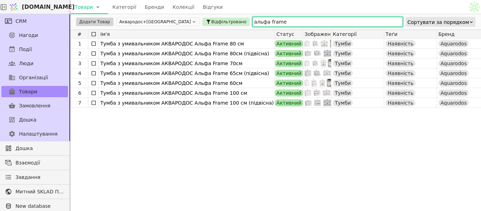
type input "альфа frame"
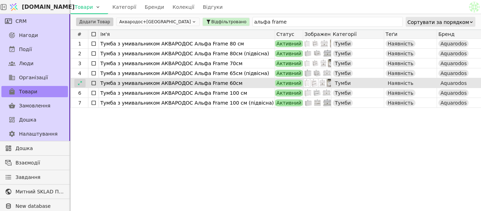
click at [78, 85] on icon at bounding box center [79, 83] width 5 height 5
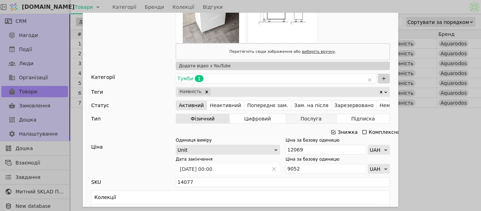
scroll to position [211, 0]
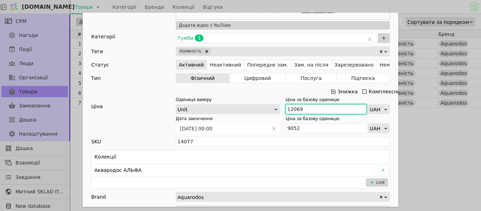
click at [310, 107] on input "12069" at bounding box center [325, 109] width 81 height 10
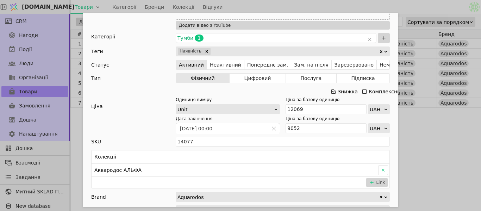
click at [334, 93] on div "Знижка" at bounding box center [344, 92] width 28 height 10
click at [332, 91] on icon "Add Opportunity" at bounding box center [333, 92] width 6 height 6
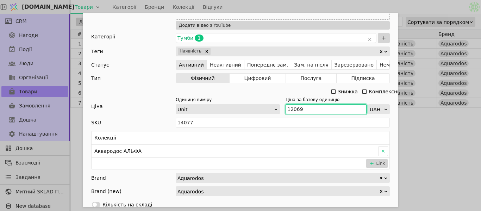
click at [317, 108] on input "12069" at bounding box center [325, 109] width 81 height 10
type input "1"
type input "13276"
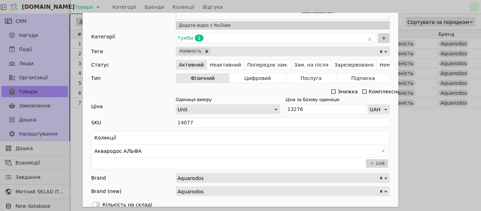
click at [355, 5] on div "Ім'я Тумба з умивальником АКВАРОДОС Альфа Frame 60см Посилання tumba-z-umyvalny…" at bounding box center [240, 105] width 481 height 211
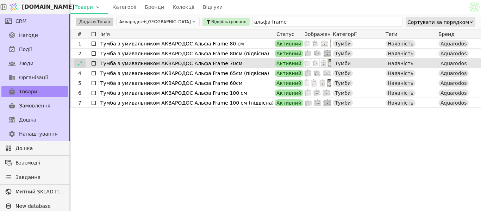
click at [80, 61] on icon at bounding box center [79, 63] width 5 height 5
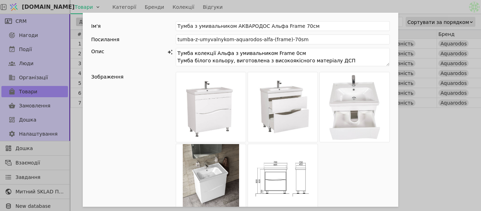
scroll to position [141, 0]
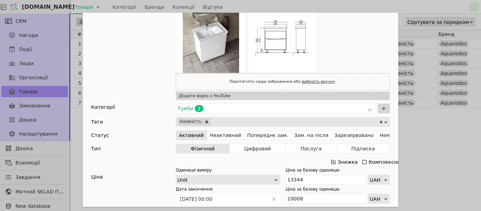
click at [333, 127] on div "Ім'я Тумба з умивальником АКВАРОДОС Альфа Frame 70см Посилання tumba-z-umyvalny…" at bounding box center [240, 186] width 315 height 629
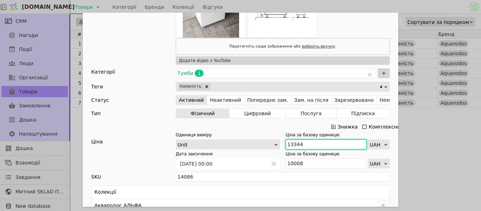
drag, startPoint x: 308, startPoint y: 143, endPoint x: 281, endPoint y: 145, distance: 27.2
click at [281, 145] on div "Одиниця виміру Unit Ціна за базову одиницю 13344 UAH" at bounding box center [283, 141] width 214 height 18
paste input "4 678"
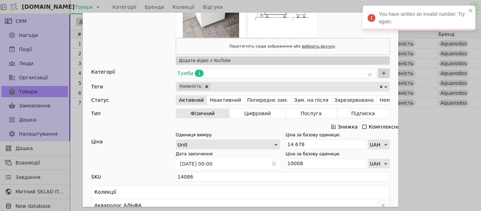
click at [331, 125] on icon "Add Opportunity" at bounding box center [333, 127] width 6 height 6
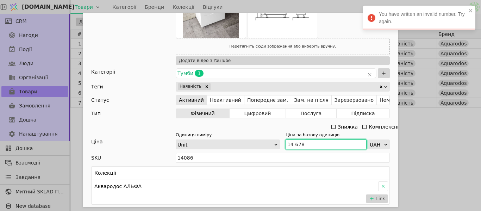
click at [291, 144] on input "14 678" at bounding box center [325, 144] width 81 height 10
click at [418, 133] on div "Ім'я Тумба з умивальником АКВАРОДОС Альфа Frame 70см Посилання tumba-z-umyvalny…" at bounding box center [240, 105] width 481 height 211
type input "14678"
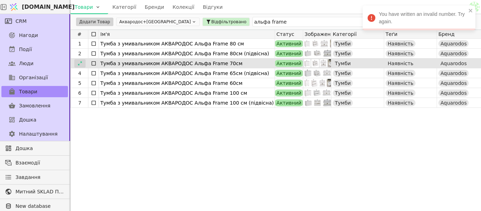
click at [82, 64] on icon at bounding box center [79, 63] width 5 height 5
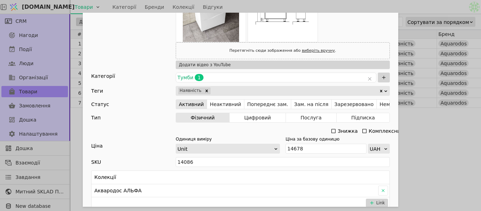
scroll to position [176, 0]
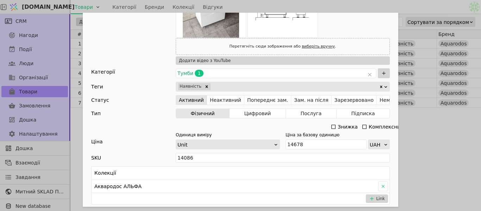
click at [431, 131] on div "Ім'я Тумба з умивальником АКВАРОДОС Альфа Frame 70см Посилання tumba-z-umyvalny…" at bounding box center [240, 105] width 481 height 211
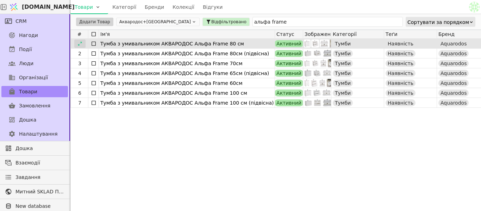
click at [78, 45] on icon at bounding box center [79, 43] width 5 height 5
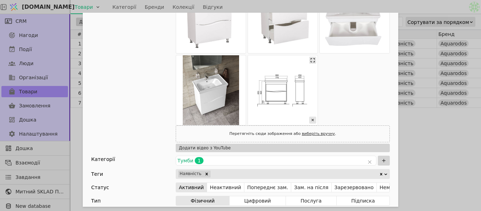
scroll to position [176, 0]
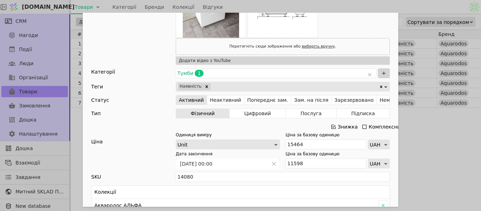
click at [330, 126] on icon "Add Opportunity" at bounding box center [333, 127] width 6 height 6
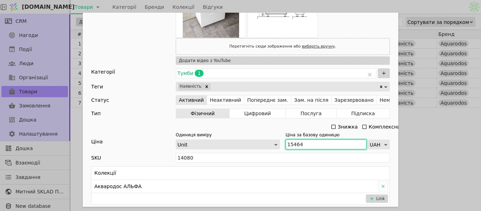
click at [307, 144] on input "15464" at bounding box center [325, 144] width 81 height 10
drag, startPoint x: 307, startPoint y: 144, endPoint x: 287, endPoint y: 141, distance: 19.9
click at [287, 141] on input "15464" at bounding box center [325, 144] width 81 height 10
paste input "Add Opportunity"
type input "15"
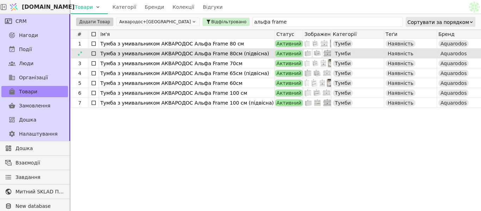
click at [79, 53] on icon at bounding box center [79, 53] width 5 height 5
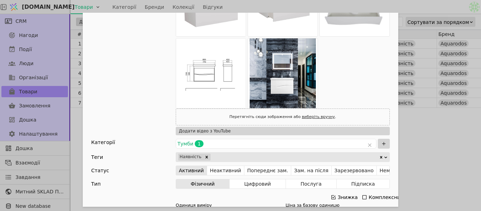
scroll to position [176, 0]
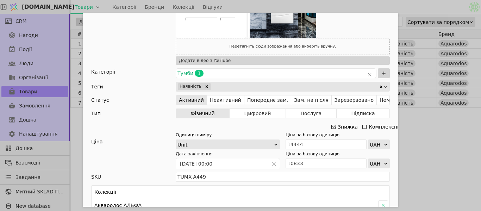
click at [330, 127] on icon "Add Opportunity" at bounding box center [333, 127] width 6 height 6
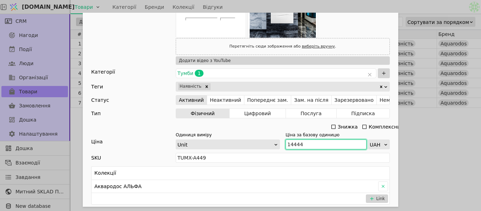
click at [301, 141] on input "14444" at bounding box center [325, 144] width 81 height 10
type input "158"
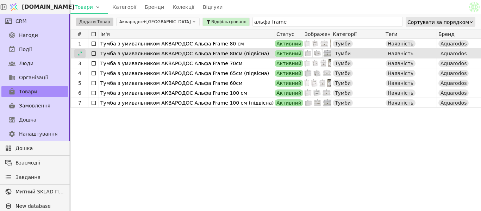
click at [81, 52] on icon at bounding box center [80, 53] width 4 height 4
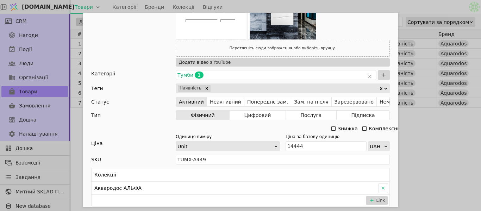
scroll to position [176, 0]
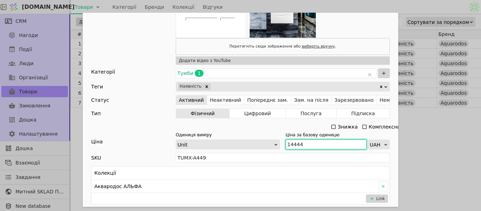
drag, startPoint x: 309, startPoint y: 144, endPoint x: 279, endPoint y: 144, distance: 29.9
click at [279, 144] on div "Одиниця виміру Unit Ціна за базову одиницю 14444 UAH" at bounding box center [283, 141] width 214 height 18
paste input "546"
drag, startPoint x: 303, startPoint y: 143, endPoint x: 259, endPoint y: 143, distance: 44.7
click at [259, 143] on div "Одиниця виміру Unit Ціна за базову одиницю 15464 UAH" at bounding box center [283, 141] width 214 height 18
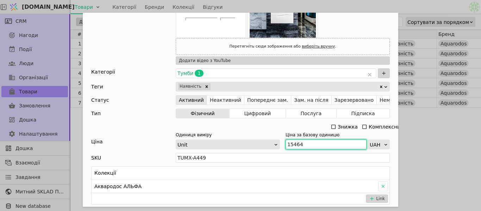
click at [327, 143] on input "15464" at bounding box center [325, 144] width 81 height 10
type input "15888"
click at [443, 121] on div "Ім'я Тумба з умивальником АКВАРОДОС Альфа Frame 80см (підвісна) Посилання tumba…" at bounding box center [240, 105] width 481 height 211
click at [435, 125] on div "Ім'я Тумба з умивальником АКВАРОДОС Альфа Frame 80см (підвісна) Посилання tumba…" at bounding box center [240, 105] width 481 height 211
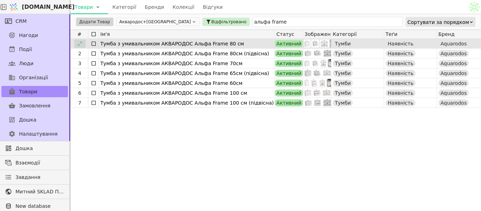
click at [80, 42] on icon at bounding box center [79, 43] width 5 height 5
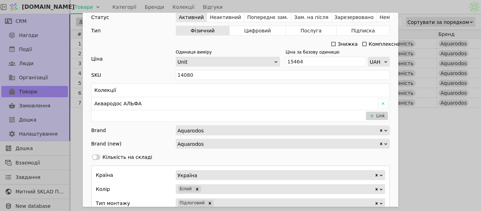
scroll to position [246, 0]
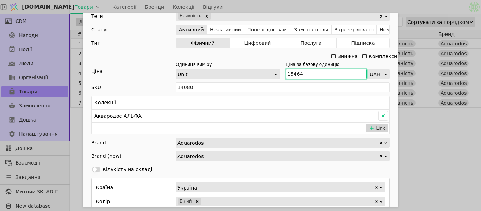
drag, startPoint x: 303, startPoint y: 75, endPoint x: 284, endPoint y: 73, distance: 19.8
click at [279, 73] on div "Одиниця виміру Unit Ціна за базову одиницю 15464 UAH" at bounding box center [283, 70] width 214 height 18
paste input "7 010"
click at [291, 72] on input "17 010" at bounding box center [325, 74] width 81 height 10
type input "17010"
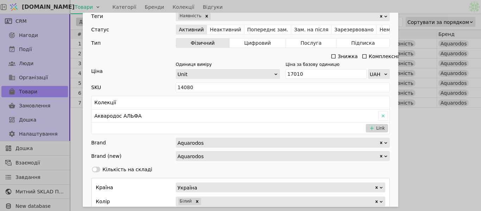
click at [400, 2] on div "Ім'я Тумба з умивальником АКВАРОДОС Альфа Frame 80 см Посилання tumba-z-umyvaln…" at bounding box center [240, 105] width 481 height 211
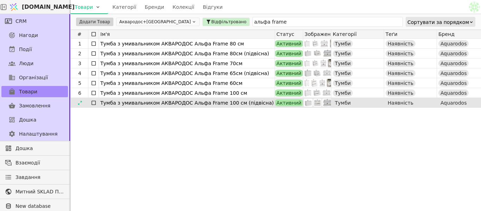
click at [80, 101] on icon at bounding box center [79, 102] width 5 height 5
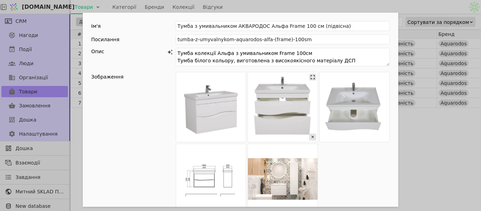
scroll to position [176, 0]
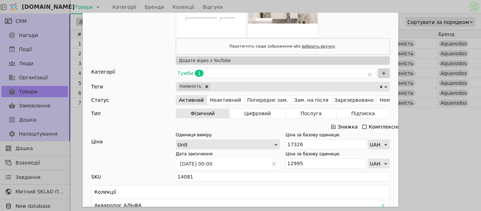
click at [332, 126] on icon "Add Opportunity" at bounding box center [333, 127] width 6 height 6
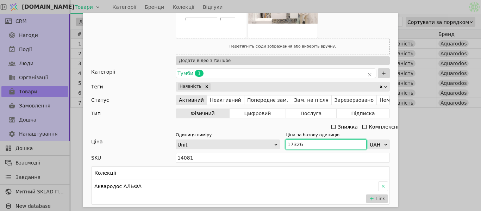
drag, startPoint x: 309, startPoint y: 145, endPoint x: 281, endPoint y: 143, distance: 28.5
click at [281, 143] on div "Одиниця виміру Unit Ціна за базову одиницю 17326 UAH" at bounding box center [283, 141] width 214 height 18
paste input "9 059"
click at [293, 139] on input "19 059" at bounding box center [325, 144] width 81 height 10
type input "19059"
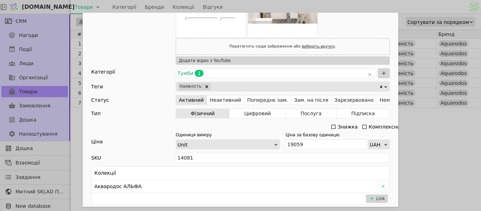
click at [438, 148] on div "Ім'я Тумба з умивальником АКВАРОДОС Альфа Frame 100 см (підвісна) Посилання tum…" at bounding box center [240, 105] width 481 height 211
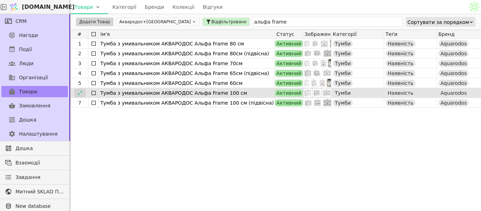
click at [82, 93] on icon at bounding box center [79, 92] width 5 height 5
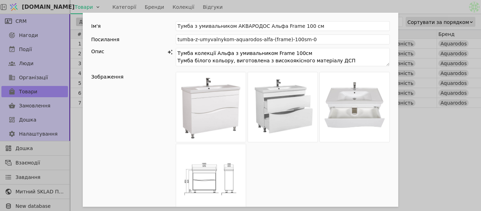
scroll to position [211, 0]
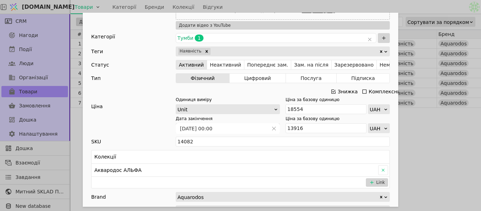
click at [332, 93] on icon "Add Opportunity" at bounding box center [333, 91] width 4 height 4
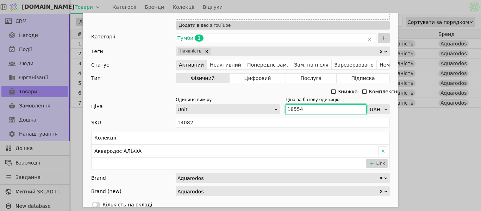
drag, startPoint x: 304, startPoint y: 110, endPoint x: 287, endPoint y: 109, distance: 17.3
click at [269, 109] on div "Одиниця виміру Unit Ціна за базову одиницю 18554 UAH" at bounding box center [283, 105] width 214 height 18
paste input "20 409"
click at [292, 107] on input "20 409" at bounding box center [325, 109] width 81 height 10
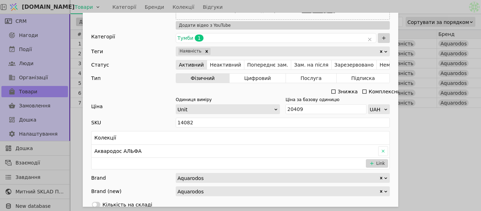
click at [440, 135] on div "Ім'я Тумба з умивальником АКВАРОДОС Альфа Frame 100 см Посилання tumba-z-umyval…" at bounding box center [240, 105] width 481 height 211
type input "20409"
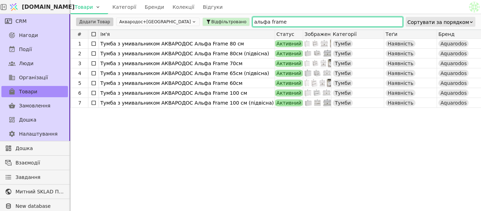
click at [261, 19] on input "альфа frame" at bounding box center [327, 22] width 150 height 10
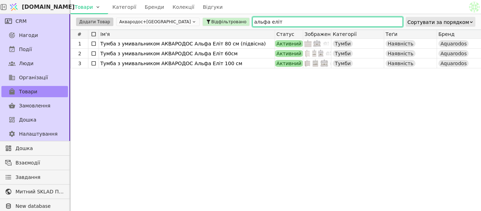
type input "альфа еліт"
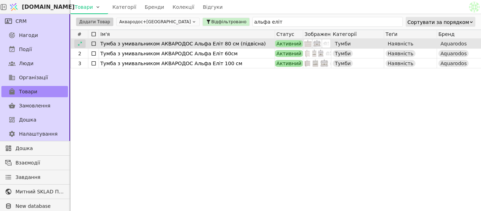
click at [83, 42] on div at bounding box center [79, 43] width 11 height 8
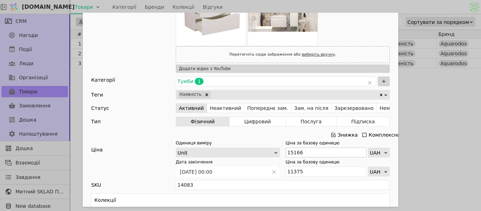
scroll to position [176, 0]
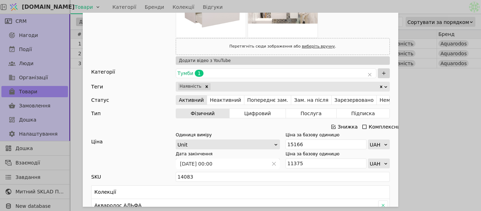
click at [334, 126] on div "Знижка" at bounding box center [344, 127] width 28 height 10
click at [330, 127] on icon "Add Opportunity" at bounding box center [333, 127] width 6 height 6
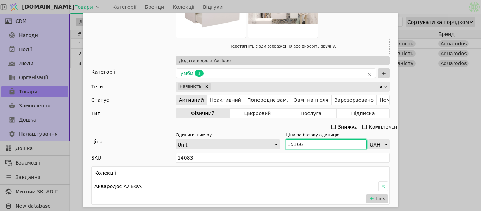
drag, startPoint x: 305, startPoint y: 147, endPoint x: 279, endPoint y: 144, distance: 26.1
click at [279, 144] on div "Одиниця виміру Unit Ціна за базову одиницю 15166 UAH" at bounding box center [283, 141] width 214 height 18
paste input "6 683"
click at [291, 142] on input "16 683" at bounding box center [325, 144] width 81 height 10
click at [440, 134] on div "Ім'я [PERSON_NAME] з умивальником АКВАРОДОС Альфа Еліт 80 см (підвісна) Посилан…" at bounding box center [240, 105] width 481 height 211
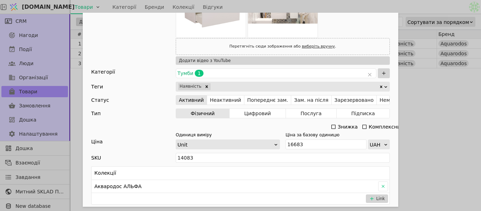
type input "16683"
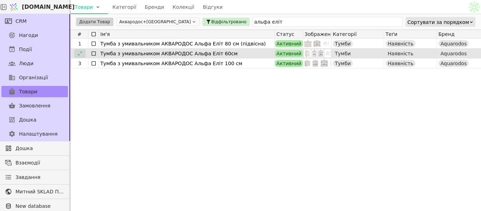
click at [81, 51] on icon at bounding box center [79, 53] width 5 height 5
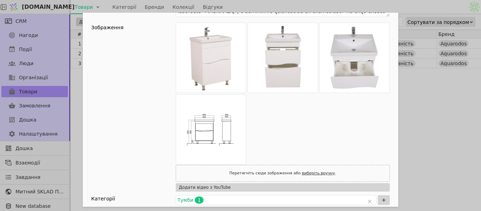
scroll to position [141, 0]
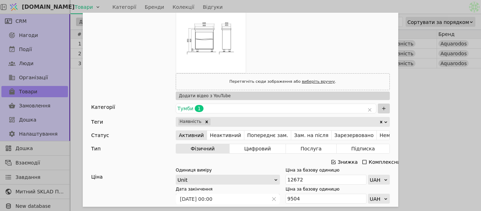
click at [332, 159] on icon "Add Opportunity" at bounding box center [333, 162] width 6 height 6
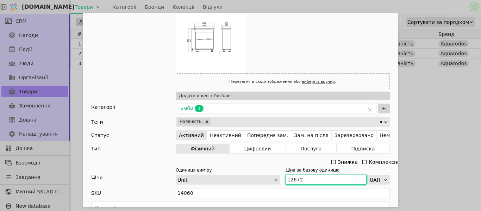
click at [314, 174] on input "12672" at bounding box center [325, 179] width 81 height 10
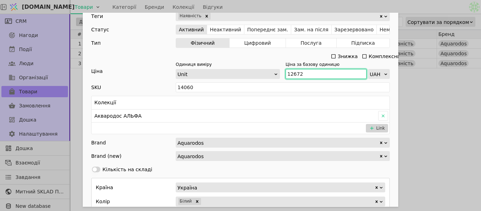
drag, startPoint x: 309, startPoint y: 74, endPoint x: 290, endPoint y: 73, distance: 19.7
click at [285, 73] on input "12672" at bounding box center [325, 74] width 81 height 10
paste input "3 939"
click at [292, 70] on input "13 939" at bounding box center [325, 74] width 81 height 10
type input "13939"
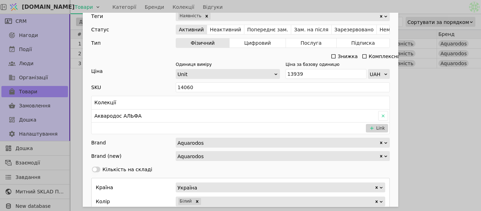
click at [431, 95] on div "Ім'я [PERSON_NAME] з умивальником АКВАРОДОС [PERSON_NAME] 60см Посилання tumba-…" at bounding box center [240, 105] width 481 height 211
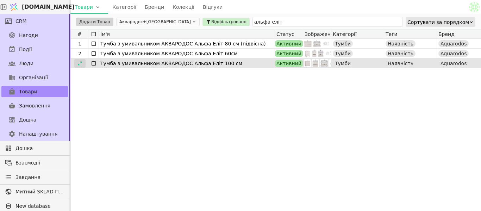
click at [81, 62] on icon at bounding box center [79, 63] width 5 height 5
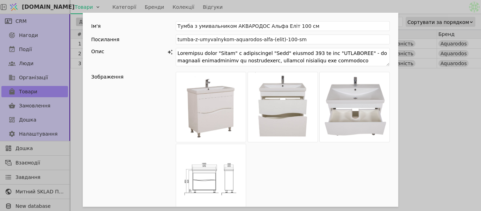
scroll to position [176, 0]
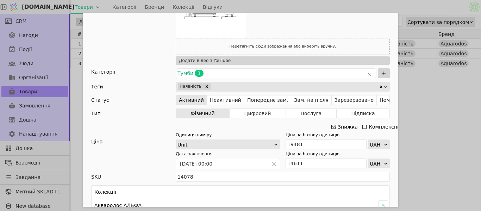
click at [332, 126] on icon "Add Opportunity" at bounding box center [333, 127] width 6 height 6
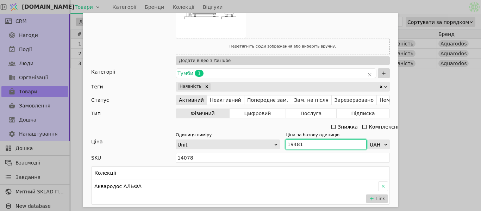
drag, startPoint x: 305, startPoint y: 143, endPoint x: 299, endPoint y: 142, distance: 5.3
click at [276, 145] on div "Одиниця виміру Unit Ціна за базову одиницю 19481 UAH" at bounding box center [283, 141] width 214 height 18
paste input "21 429"
click at [291, 145] on input "21 429" at bounding box center [325, 144] width 81 height 10
type input "21429"
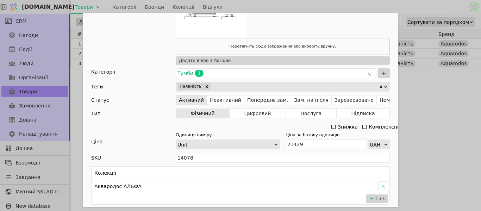
click at [450, 134] on div "Ім'я [PERSON_NAME] з умивальником АКВАРОДОС [PERSON_NAME] 100 см Посилання tumb…" at bounding box center [240, 105] width 481 height 211
